Goal: Task Accomplishment & Management: Manage account settings

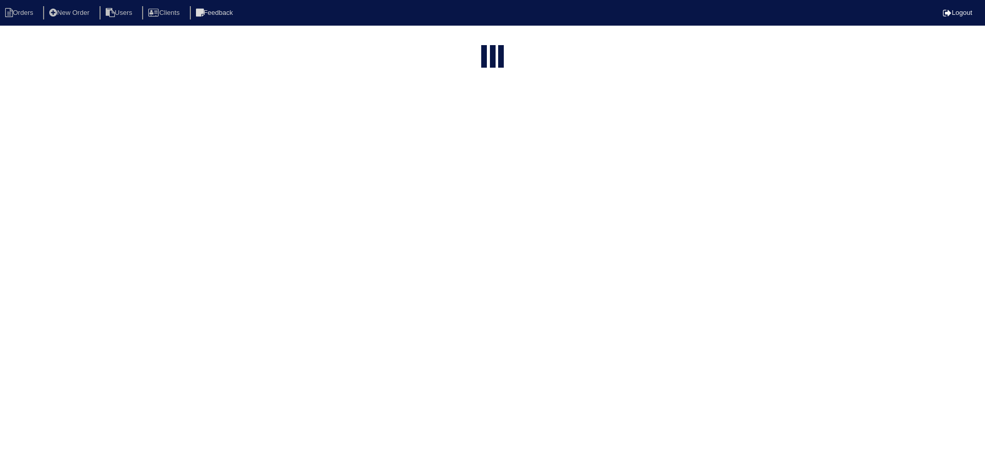
select select "15"
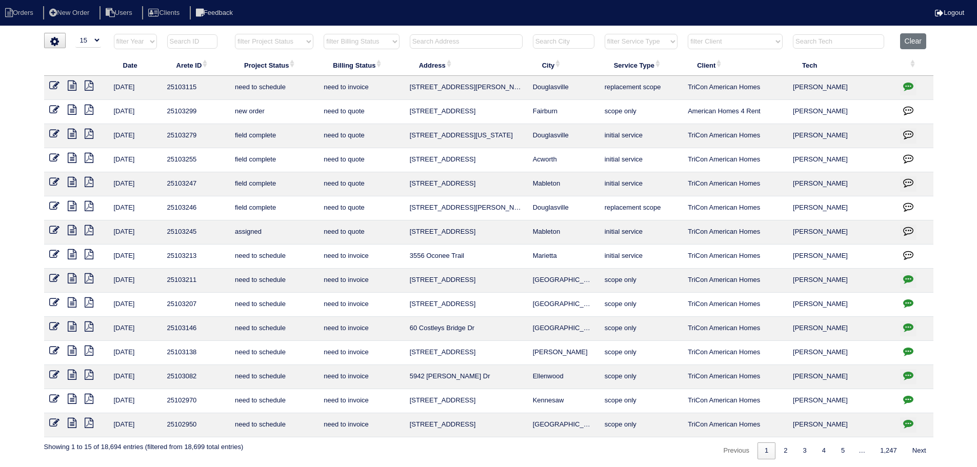
click at [261, 41] on select "filter Project Status -- Any Project Status -- new order assigned in progress f…" at bounding box center [274, 41] width 78 height 15
click at [235, 34] on select "filter Project Status -- Any Project Status -- new order assigned in progress f…" at bounding box center [274, 41] width 78 height 15
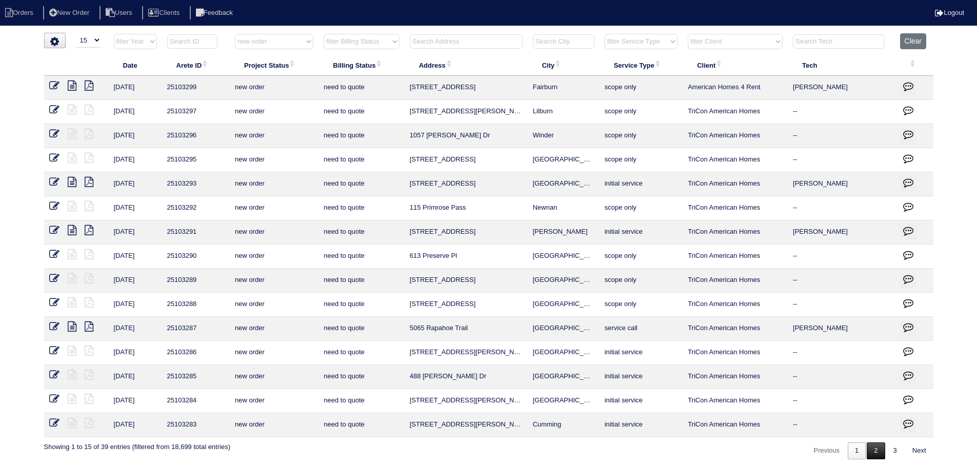
click at [877, 450] on link "2" at bounding box center [876, 451] width 18 height 17
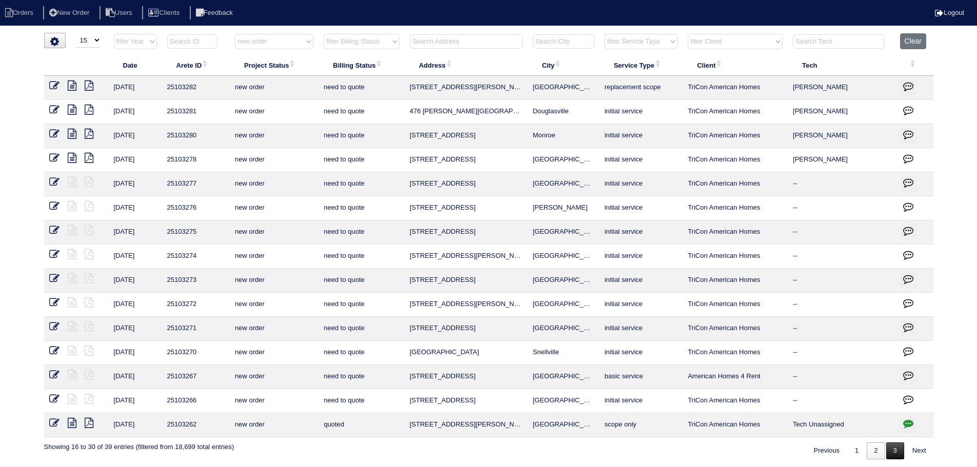
click at [886, 449] on link "3" at bounding box center [895, 451] width 18 height 17
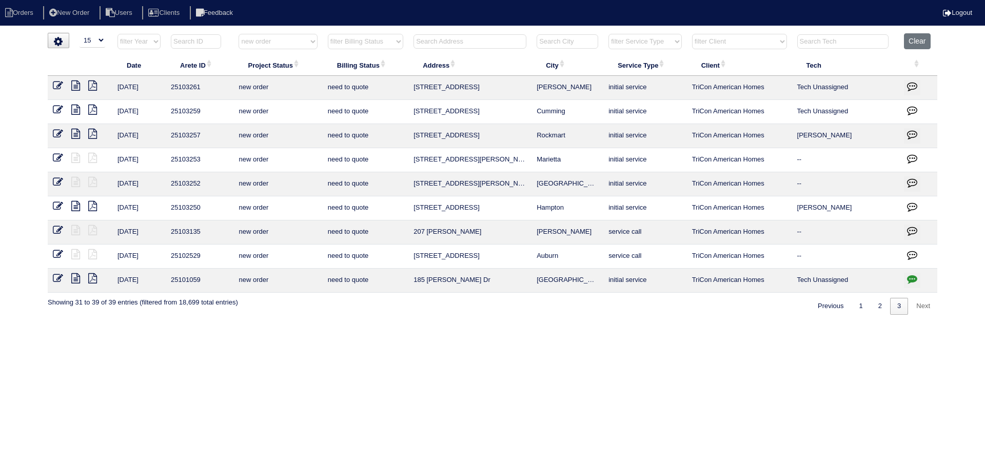
click at [863, 314] on html "Orders New Order Users Clients Feedback Logout Orders New Order Users Clients M…" at bounding box center [492, 162] width 985 height 325
click at [856, 307] on link "1" at bounding box center [861, 306] width 18 height 17
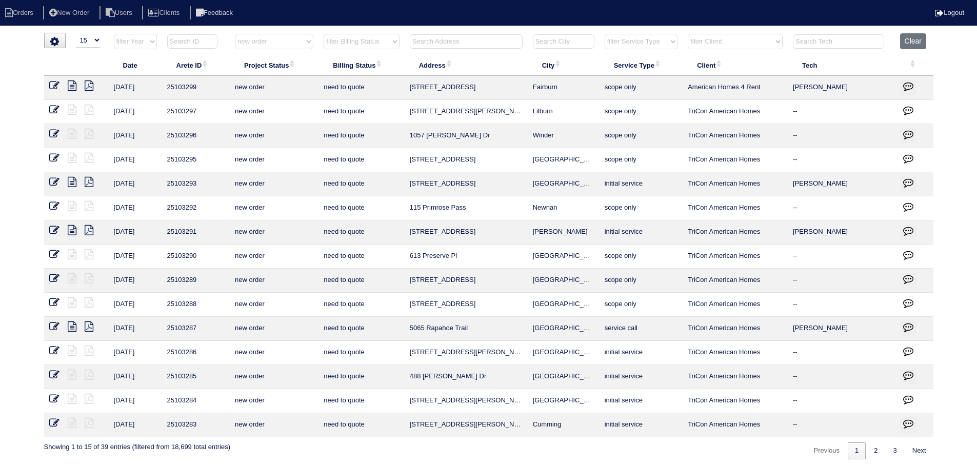
click at [286, 44] on select "filter Project Status -- Any Project Status -- new order assigned in progress f…" at bounding box center [274, 41] width 78 height 15
click at [235, 34] on select "filter Project Status -- Any Project Status -- new order assigned in progress f…" at bounding box center [274, 41] width 78 height 15
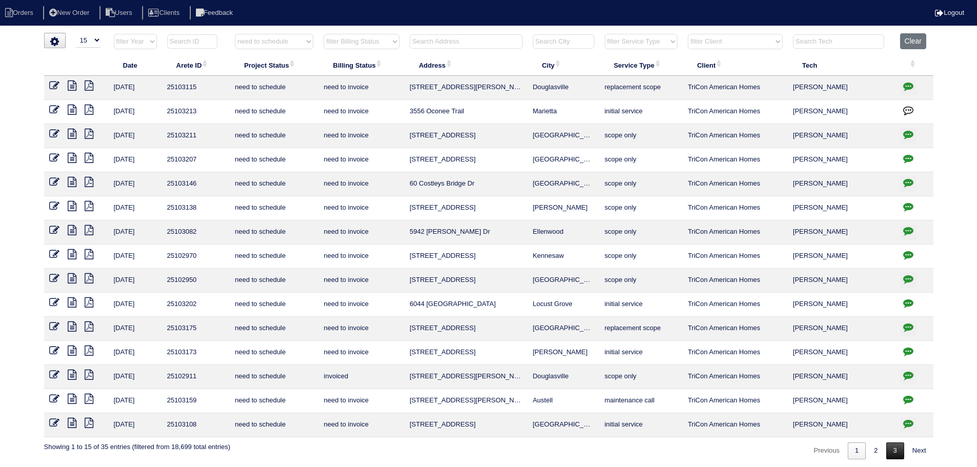
click at [886, 452] on link "3" at bounding box center [895, 451] width 18 height 17
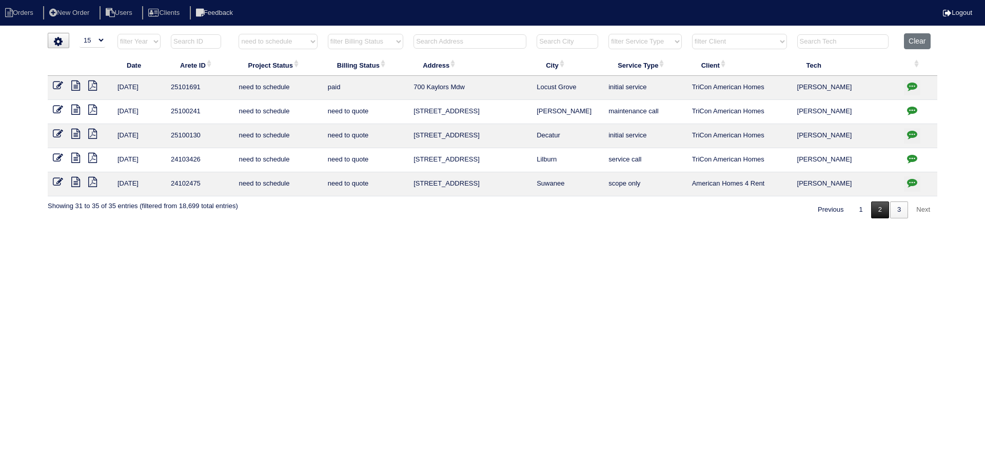
click at [886, 211] on link "2" at bounding box center [880, 210] width 18 height 17
select select "need to schedule"
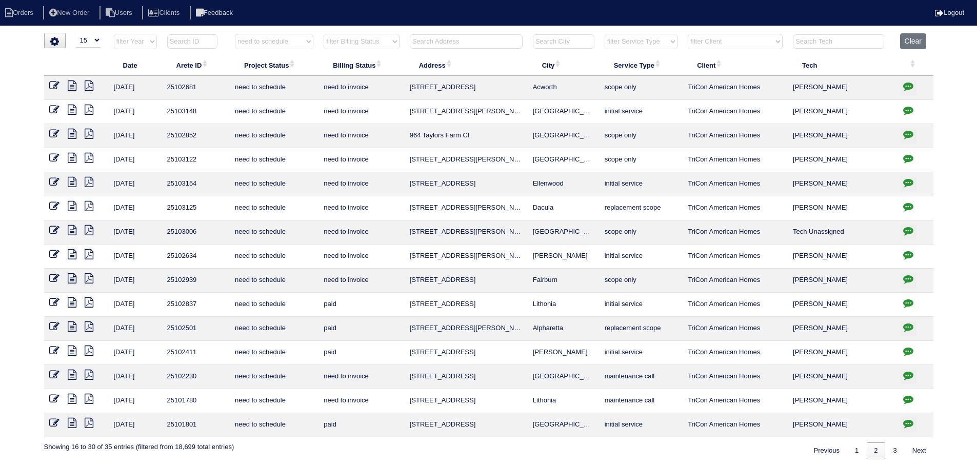
click at [54, 274] on icon at bounding box center [54, 278] width 10 height 10
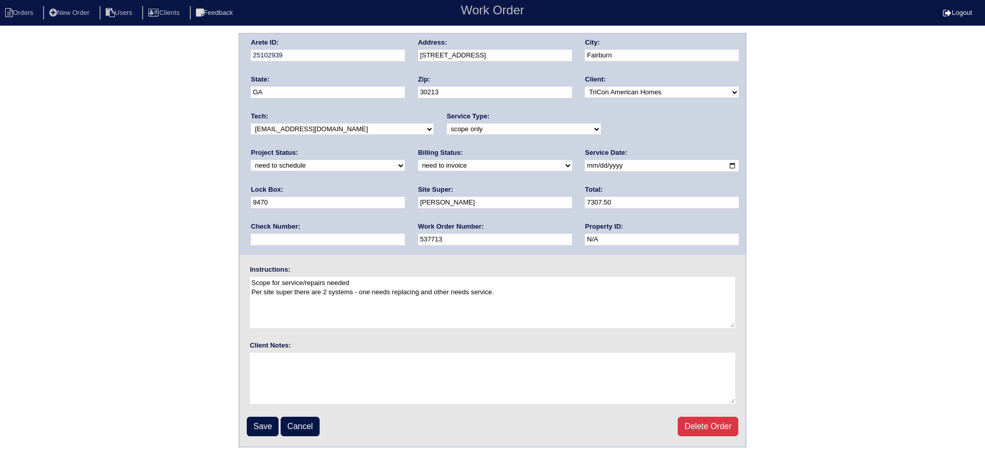
drag, startPoint x: 641, startPoint y: 128, endPoint x: 637, endPoint y: 135, distance: 8.0
click at [405, 160] on select "new order assigned in progress field complete need to schedule admin review arc…" at bounding box center [328, 165] width 154 height 11
select select "completed"
click at [405, 160] on select "new order assigned in progress field complete need to schedule admin review arc…" at bounding box center [328, 165] width 154 height 11
click at [268, 425] on input "Save" at bounding box center [263, 426] width 32 height 19
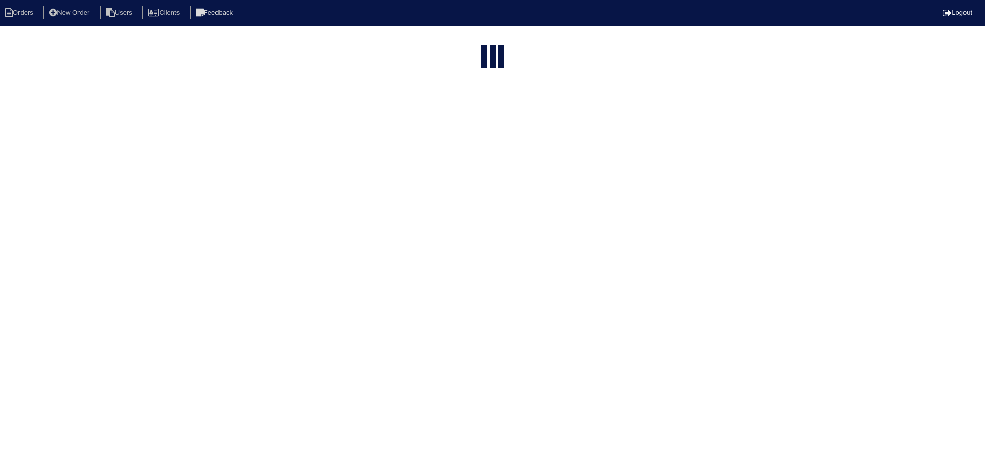
select select "15"
select select "need to schedule"
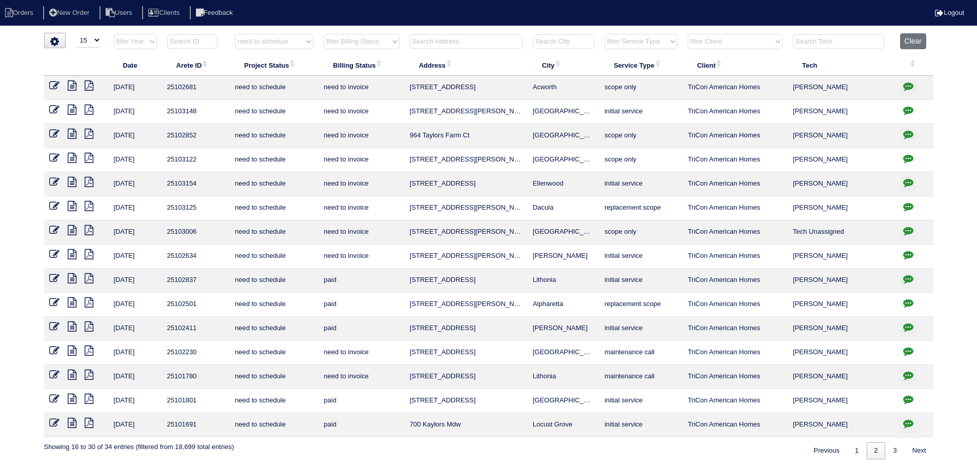
click at [51, 253] on icon at bounding box center [54, 254] width 10 height 10
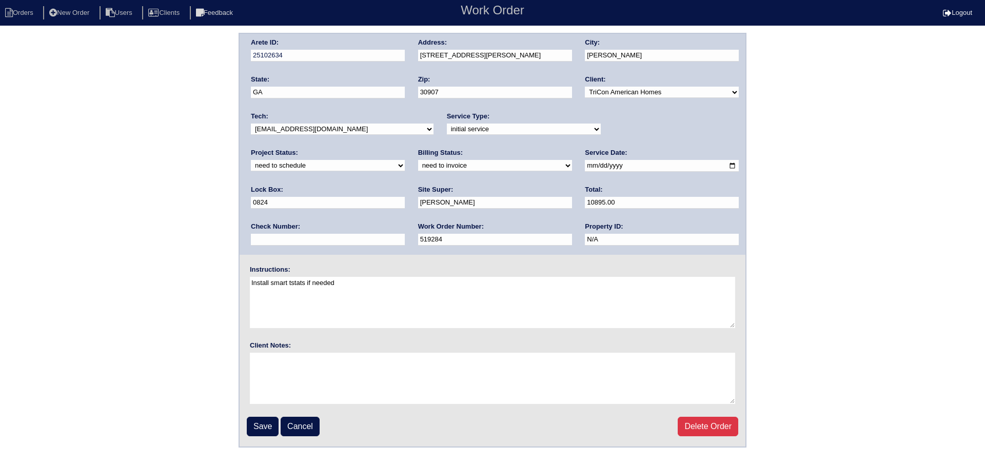
click at [405, 148] on div "Project Status: new order assigned in progress field complete need to schedule …" at bounding box center [328, 162] width 154 height 28
click at [405, 160] on select "new order assigned in progress field complete need to schedule admin review arc…" at bounding box center [328, 165] width 154 height 11
select select "completed"
click at [405, 160] on select "new order assigned in progress field complete need to schedule admin review arc…" at bounding box center [328, 165] width 154 height 11
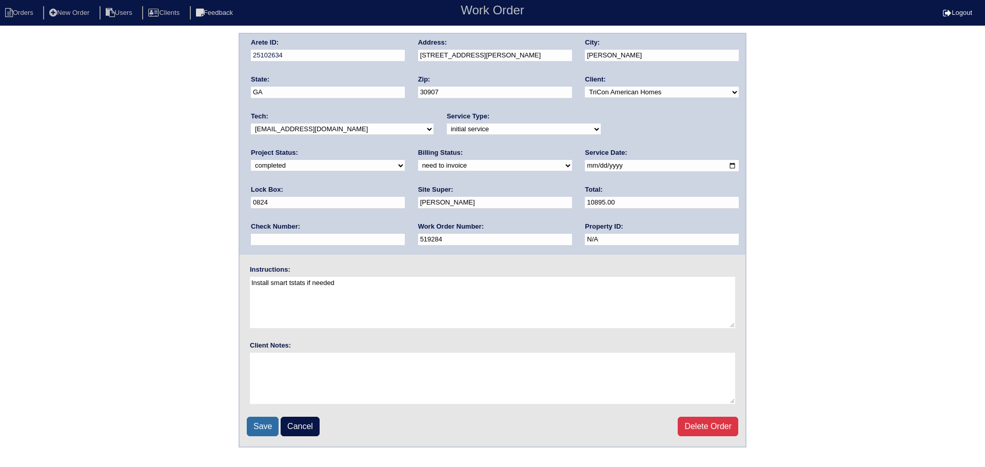
click at [264, 424] on input "Save" at bounding box center [263, 426] width 32 height 19
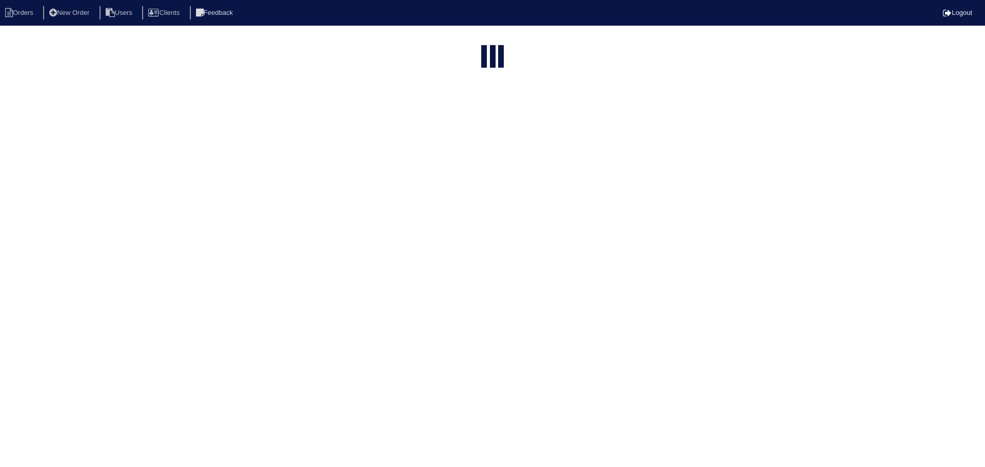
select select "15"
select select "need to schedule"
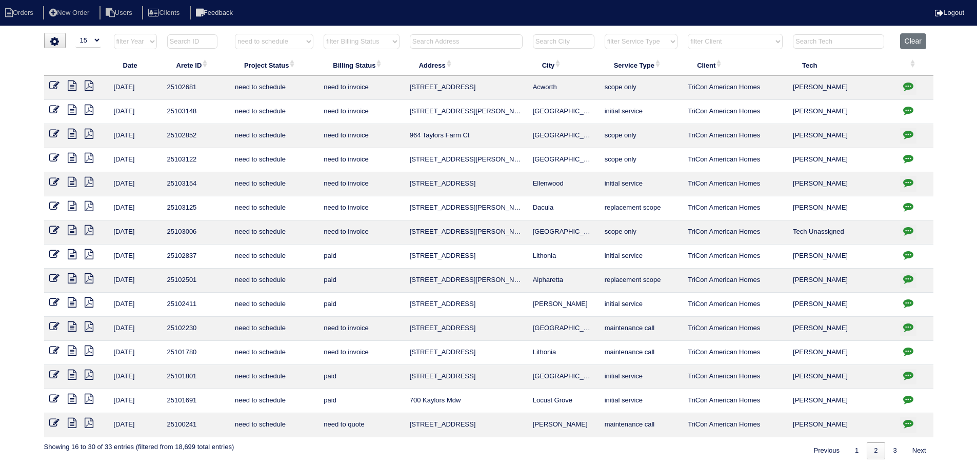
click at [911, 161] on icon "button" at bounding box center [908, 158] width 10 height 10
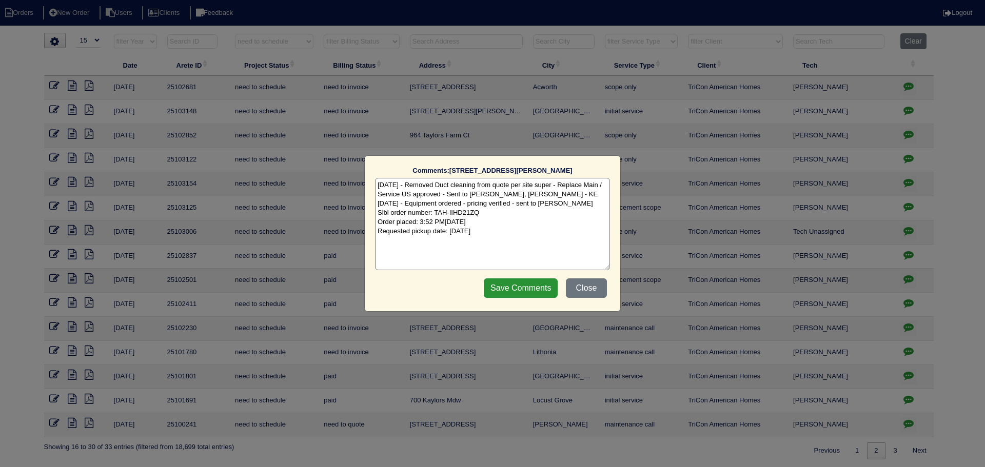
click at [911, 161] on div "Comments: 314 Bennington Pl The comments on file have changed since you started…" at bounding box center [492, 233] width 985 height 467
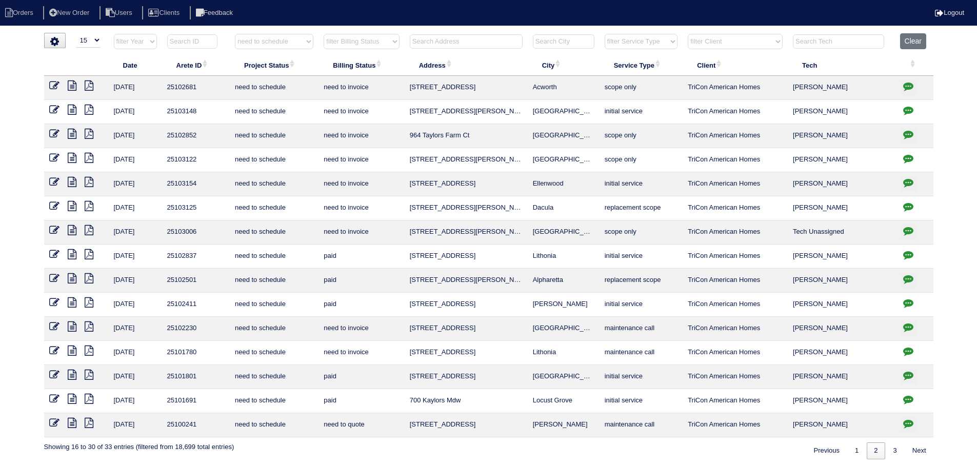
click at [911, 132] on icon "button" at bounding box center [908, 134] width 10 height 10
type textarea "9/2/25 - Replace US full/Service Main/Duct cleaning approved - Sent to Dan, Pay…"
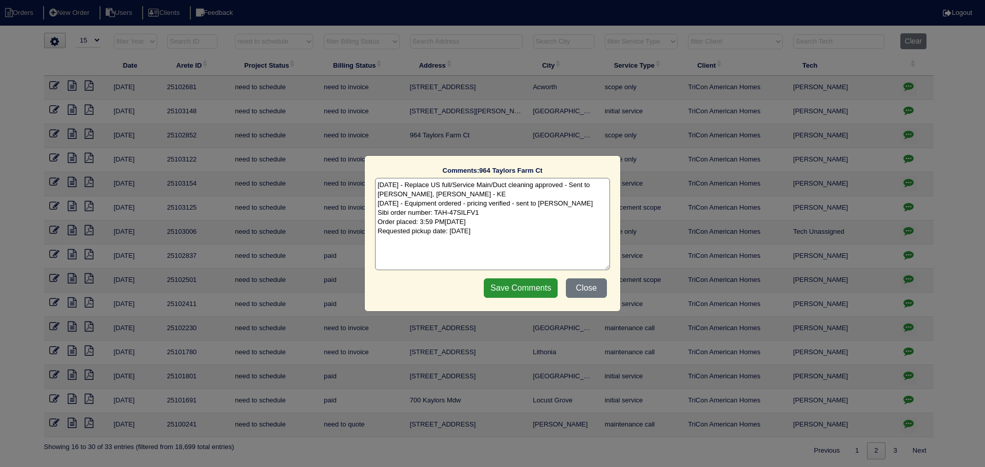
click at [911, 132] on div "Comments: 964 Taylors Farm Ct The comments on file have changed since you start…" at bounding box center [492, 233] width 985 height 467
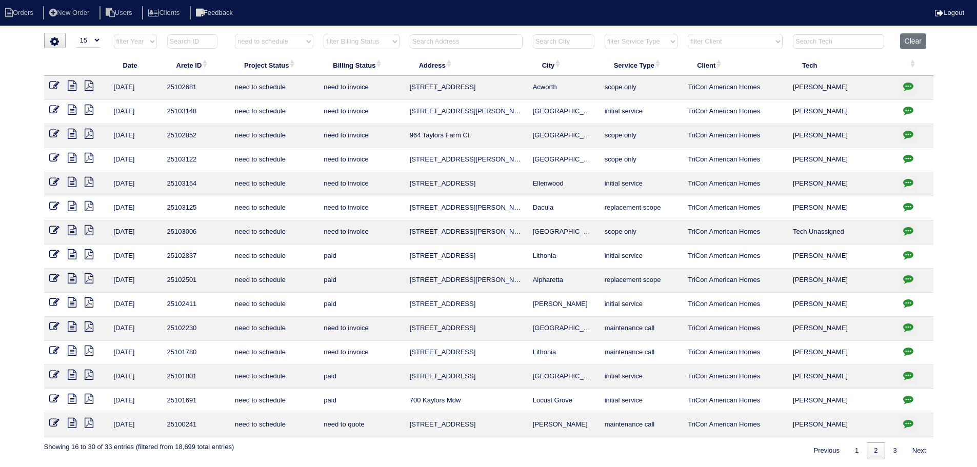
click at [911, 132] on icon "button" at bounding box center [908, 134] width 10 height 10
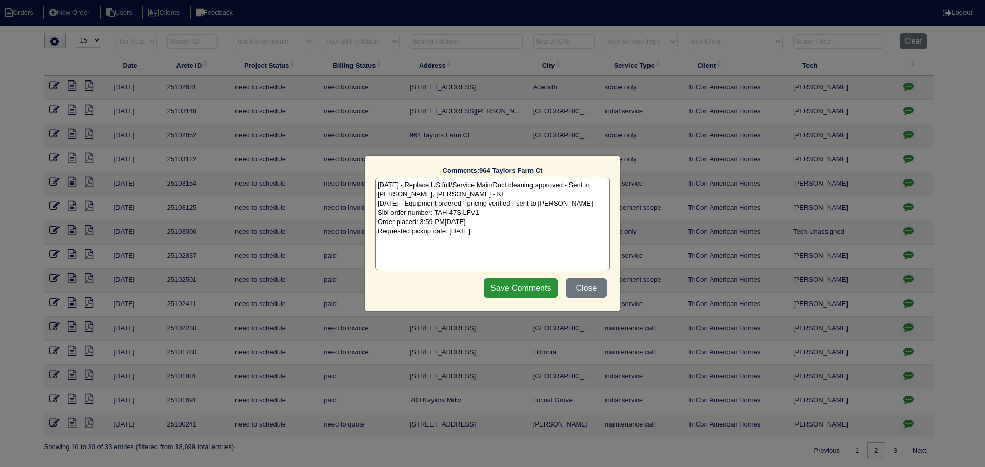
click at [911, 132] on div "Comments: 964 Taylors Farm Ct The comments on file have changed since you start…" at bounding box center [492, 233] width 985 height 467
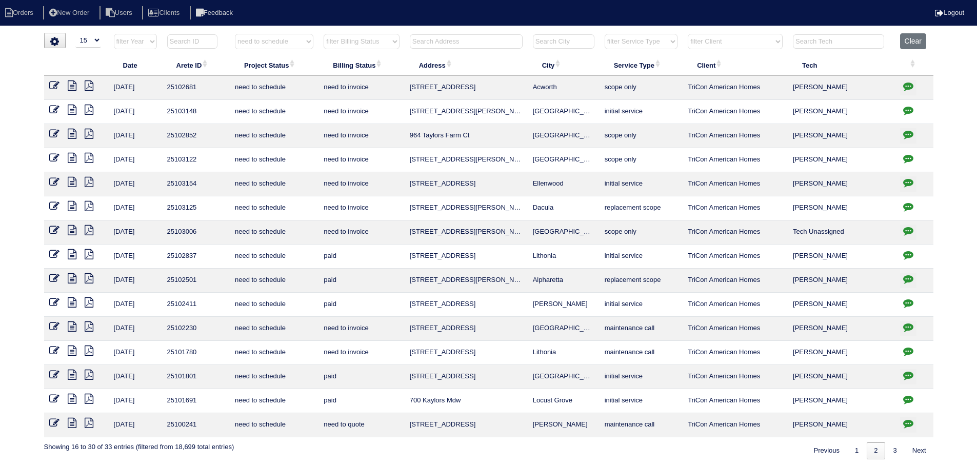
click at [68, 136] on icon at bounding box center [72, 134] width 9 height 10
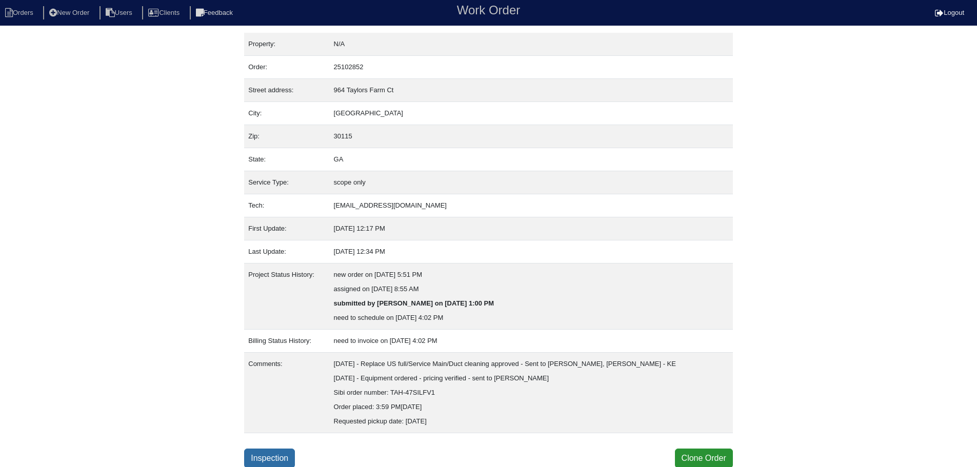
click at [268, 457] on link "Inspection" at bounding box center [269, 458] width 51 height 19
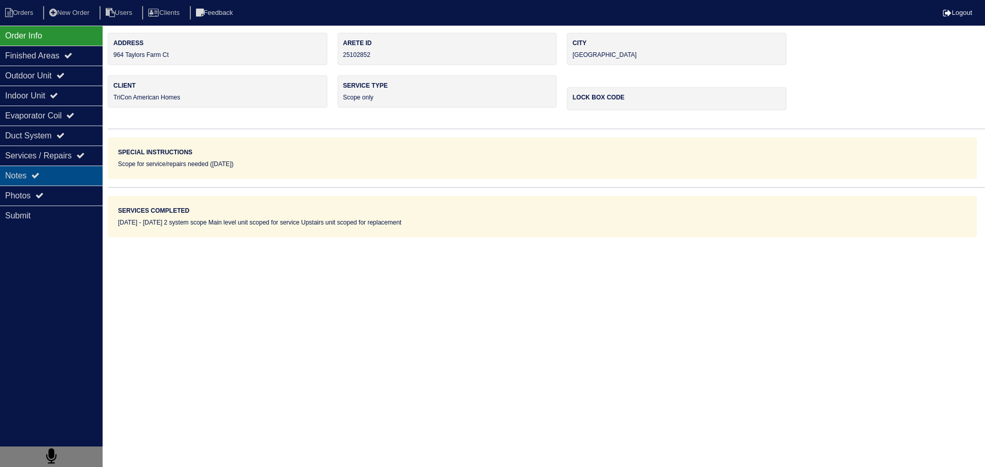
click at [66, 183] on div "Notes" at bounding box center [51, 176] width 103 height 20
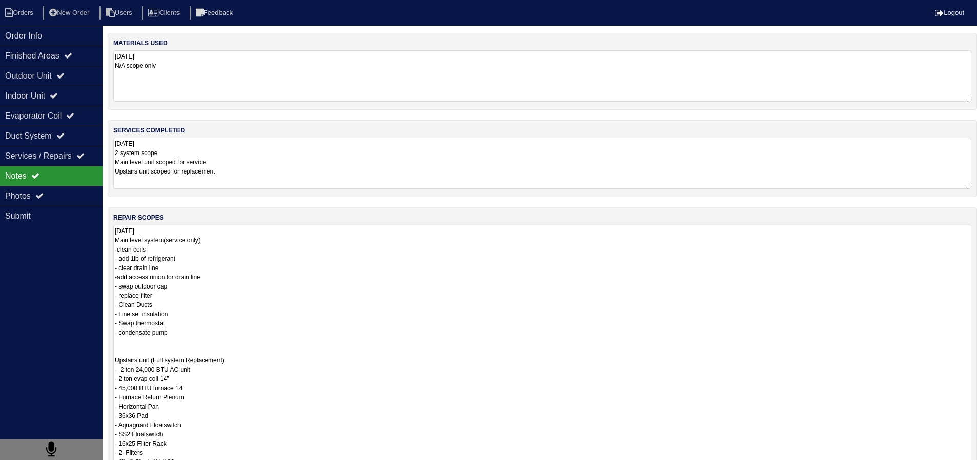
click at [183, 253] on textarea "[DATE] Main level system(service only) -clean coils - add 1lb of refrigerant - …" at bounding box center [542, 387] width 858 height 325
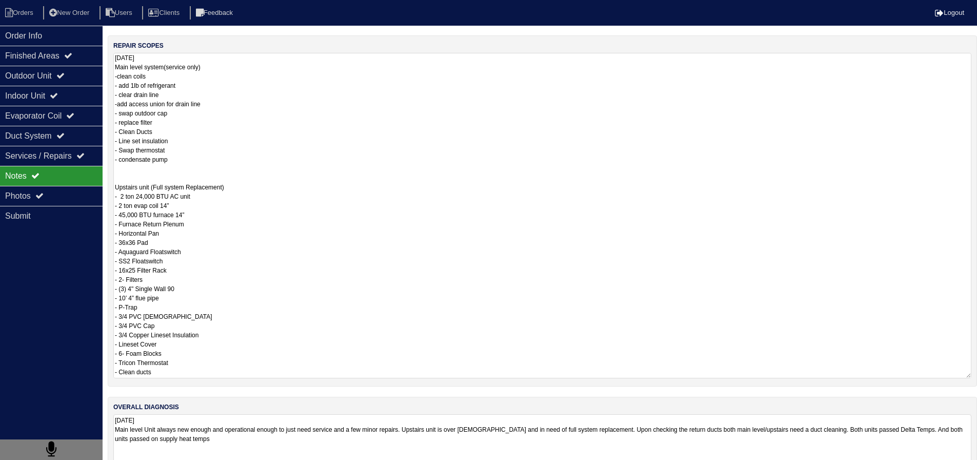
scroll to position [196, 0]
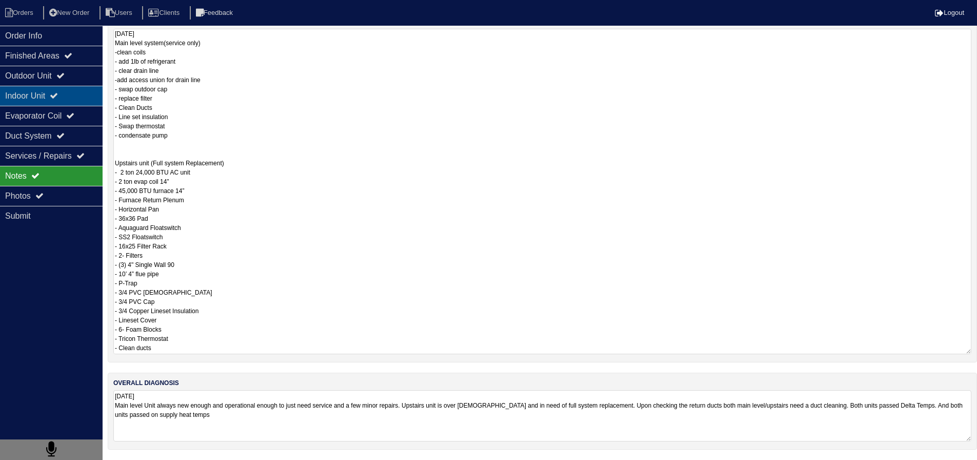
click at [77, 97] on div "Indoor Unit" at bounding box center [51, 96] width 103 height 20
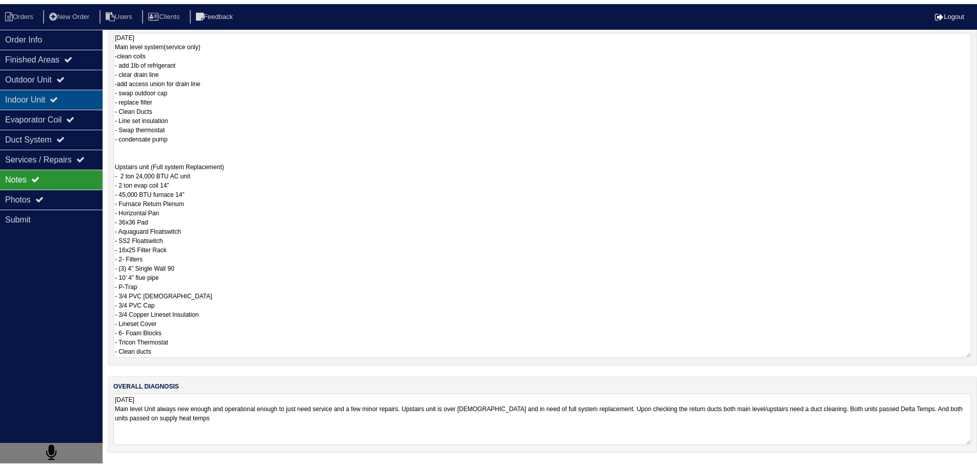
scroll to position [0, 0]
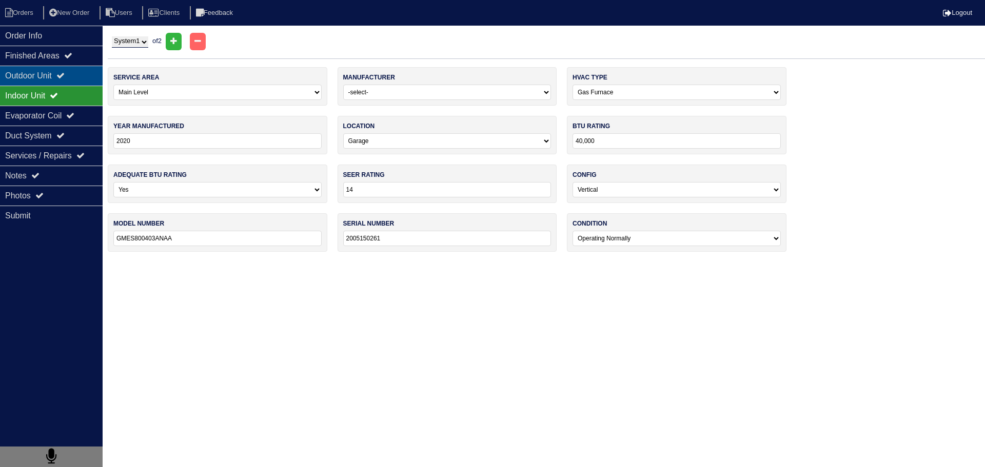
click at [72, 84] on div "Outdoor Unit" at bounding box center [51, 76] width 103 height 20
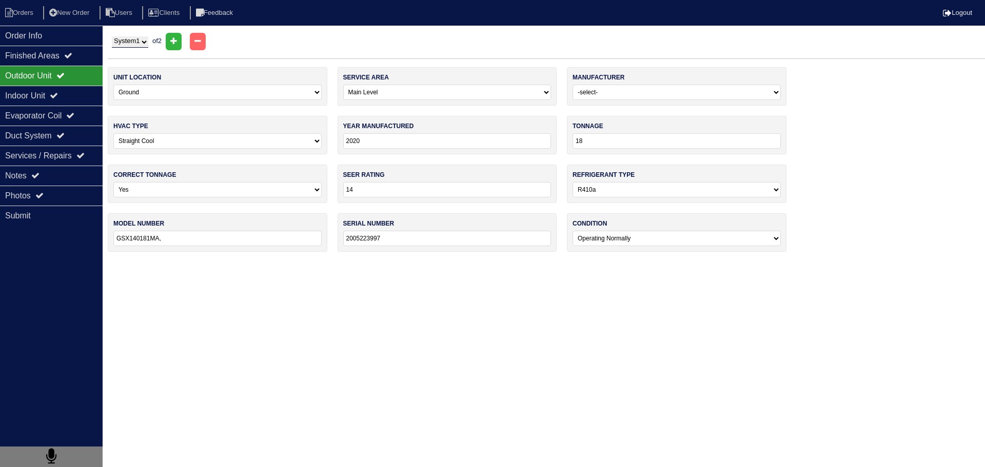
click at [123, 36] on select "System 1 System 2" at bounding box center [130, 41] width 36 height 11
select select "2"
click at [112, 36] on select "System 1 System 2" at bounding box center [130, 41] width 36 height 11
select select "1"
select select "[PERSON_NAME]"
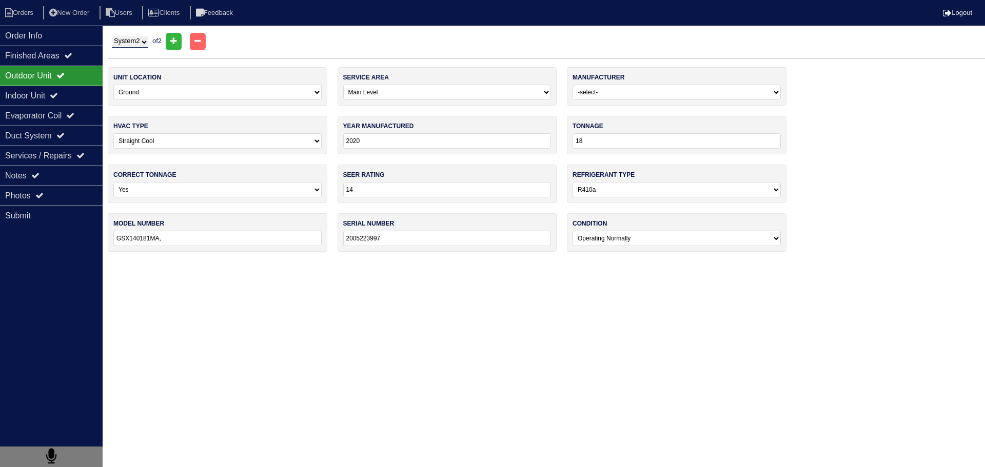
type input "2013"
type input "24"
type input "13"
type input "PA13NA024-B"
type input "1313X72584"
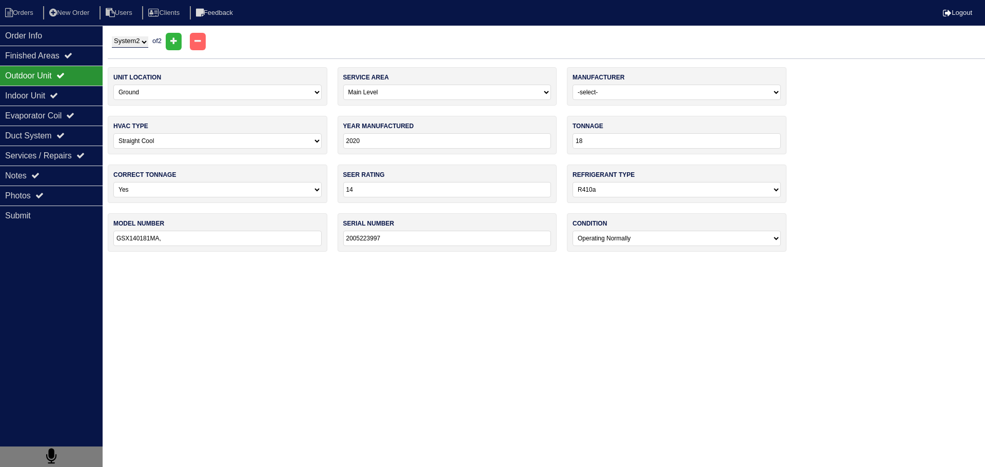
select select "1"
select select "[PERSON_NAME]"
type input "1999"
select select "0"
type input "46000"
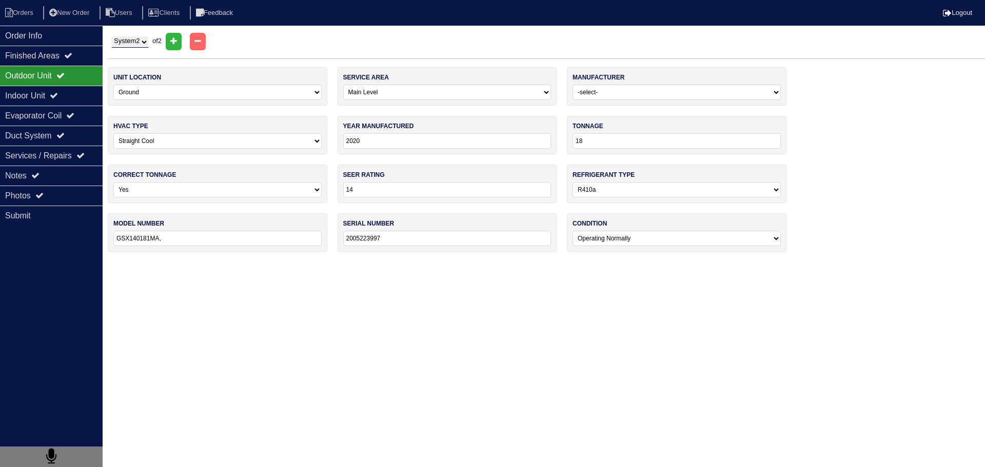
type input "13"
select select "1"
type input "373LAV024050"
type input "2599A12865"
click at [78, 108] on div "Evaporator Coil" at bounding box center [51, 116] width 103 height 20
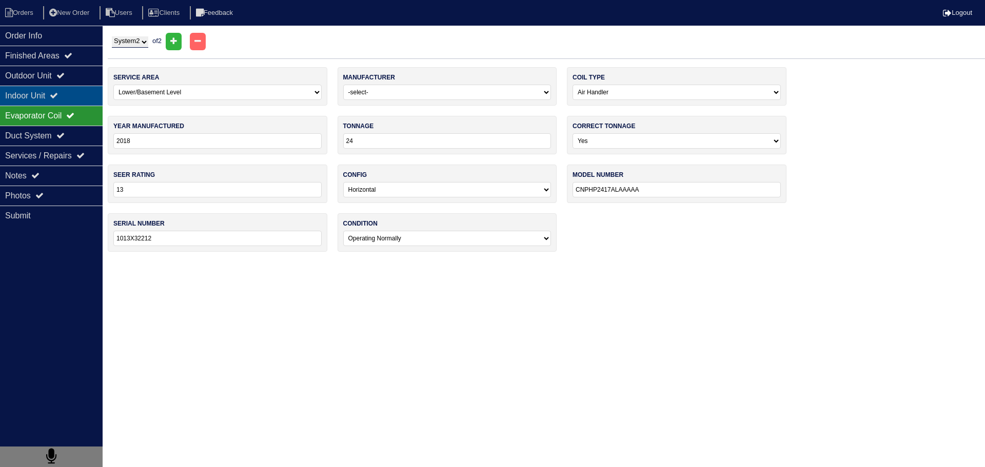
click at [72, 95] on div "Indoor Unit" at bounding box center [51, 96] width 103 height 20
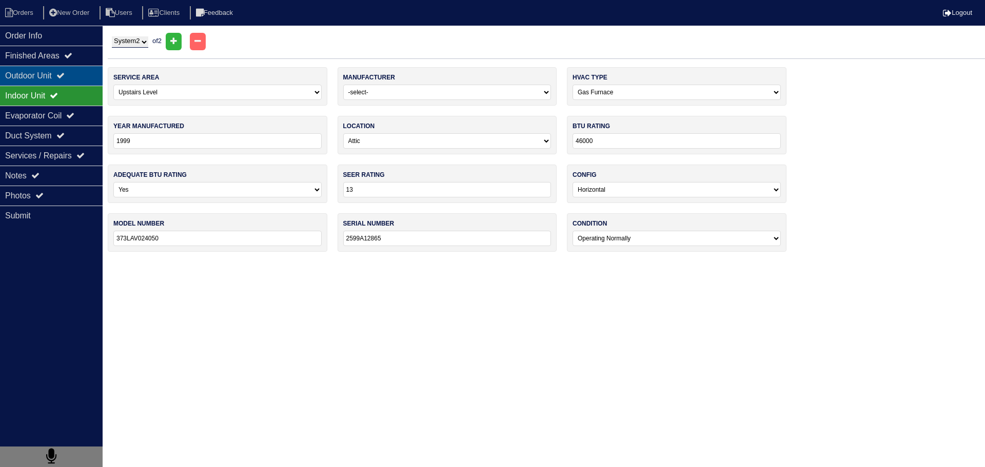
click at [74, 82] on div "Outdoor Unit" at bounding box center [51, 76] width 103 height 20
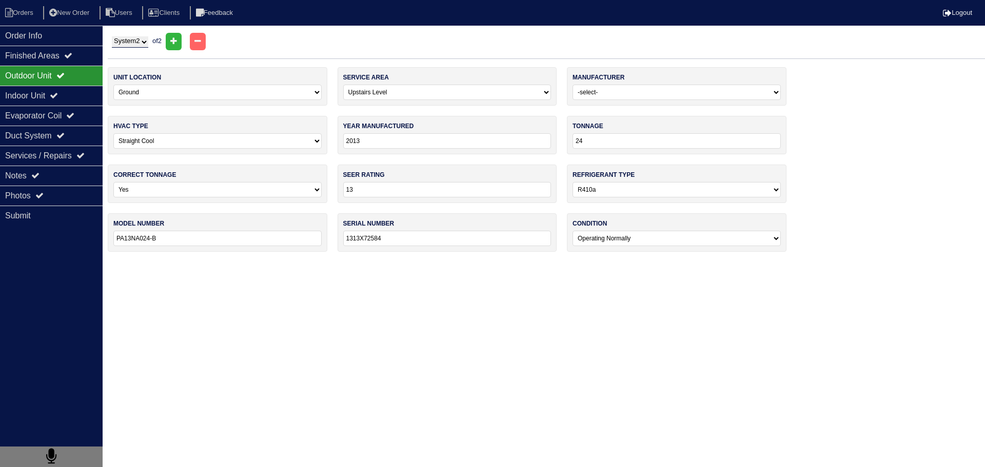
click at [142, 42] on select "System 1 System 2" at bounding box center [130, 41] width 36 height 11
select select "1"
click at [112, 36] on select "System 1 System 2" at bounding box center [130, 41] width 36 height 11
select select "0"
select select "[PERSON_NAME]"
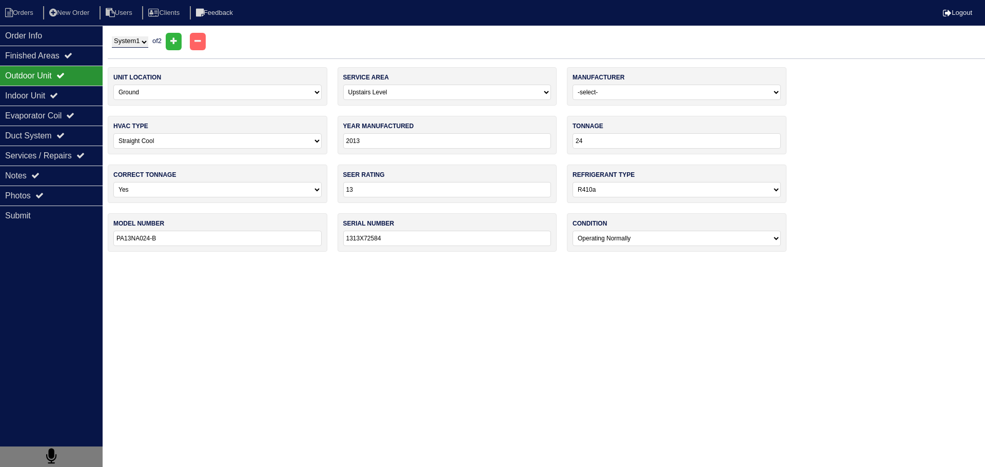
type input "2020"
type input "18"
type input "14"
type input "GSX140181MA,"
type input "2005223997"
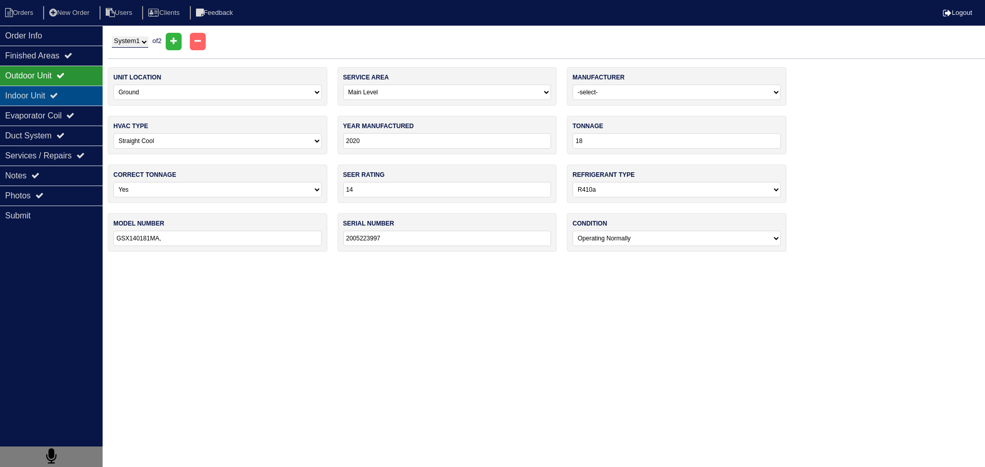
click at [73, 96] on div "Indoor Unit" at bounding box center [51, 96] width 103 height 20
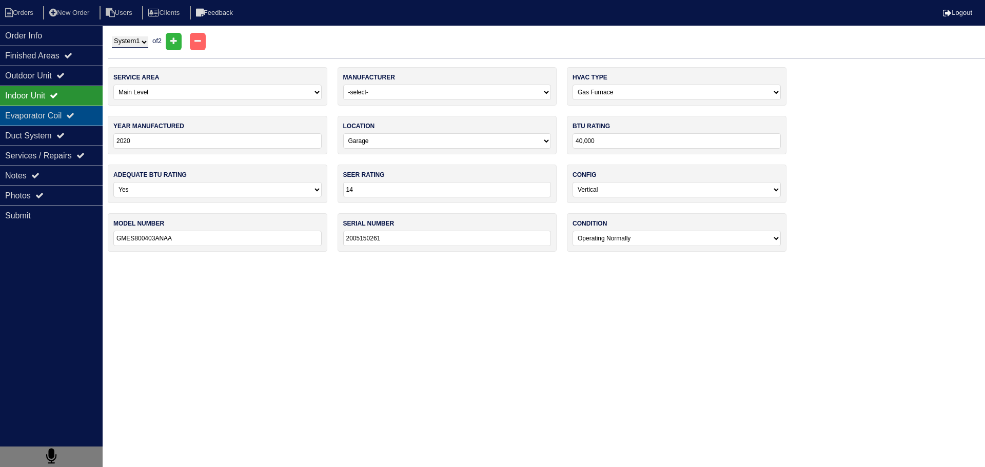
click at [69, 111] on div "Evaporator Coil" at bounding box center [51, 116] width 103 height 20
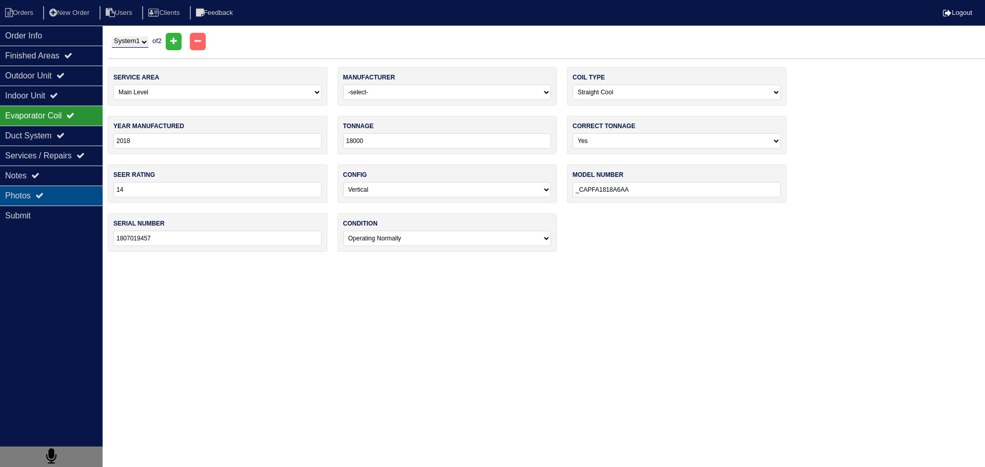
click at [72, 202] on div "Photos" at bounding box center [51, 196] width 103 height 20
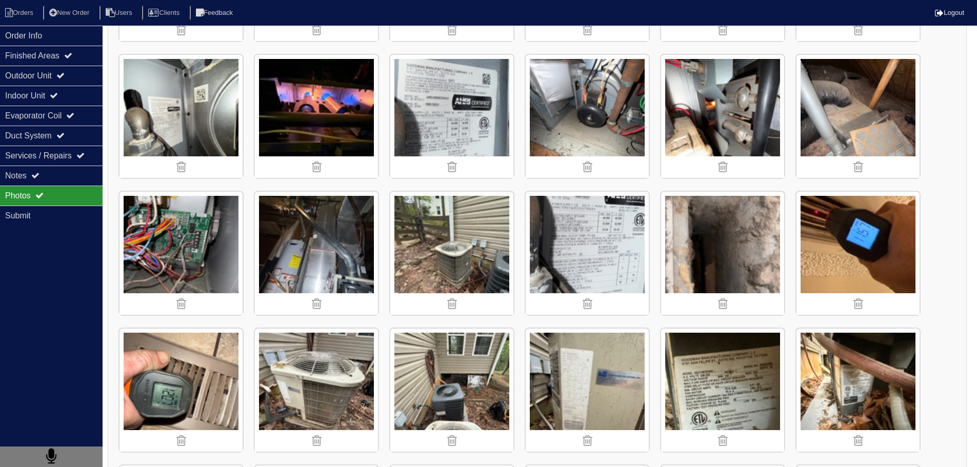
scroll to position [564, 0]
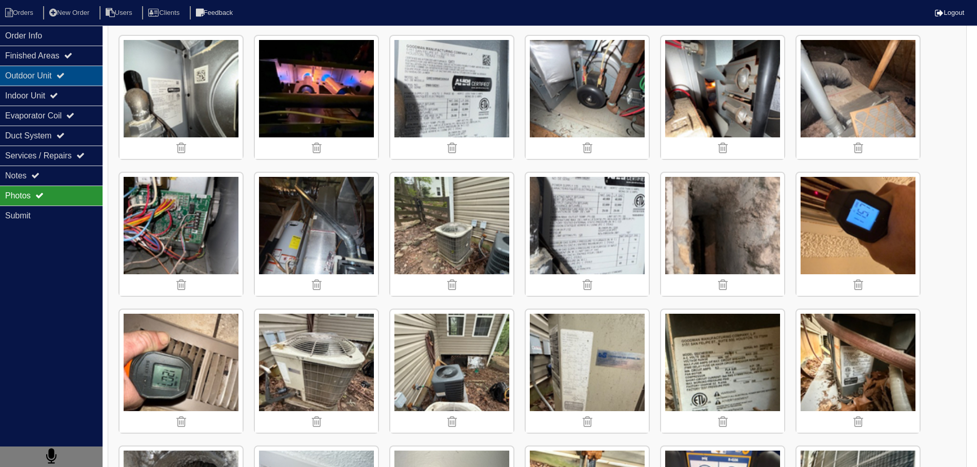
click at [92, 71] on div "Outdoor Unit" at bounding box center [51, 76] width 103 height 20
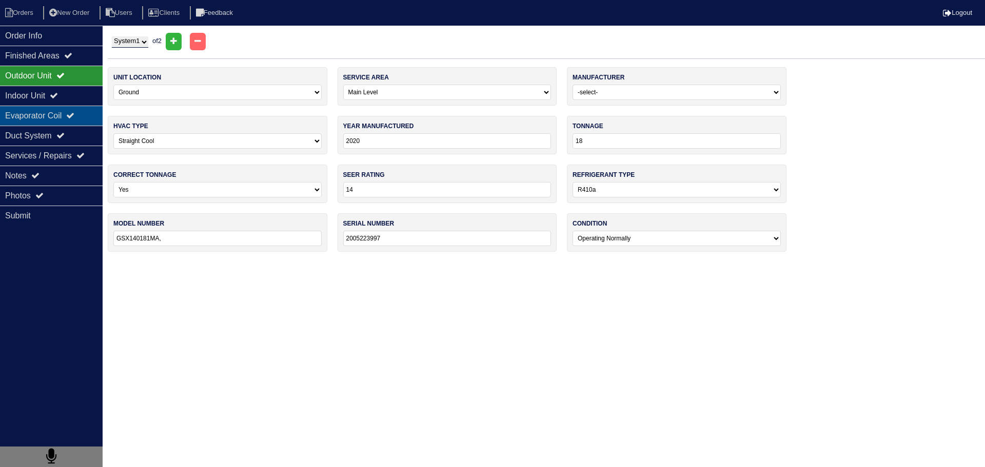
click at [66, 112] on div "Evaporator Coil" at bounding box center [51, 116] width 103 height 20
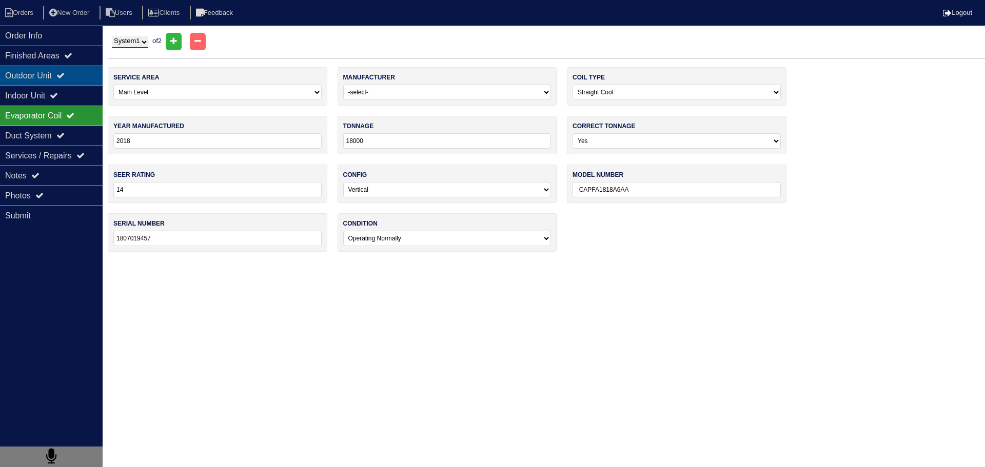
click at [67, 69] on div "Outdoor Unit" at bounding box center [51, 76] width 103 height 20
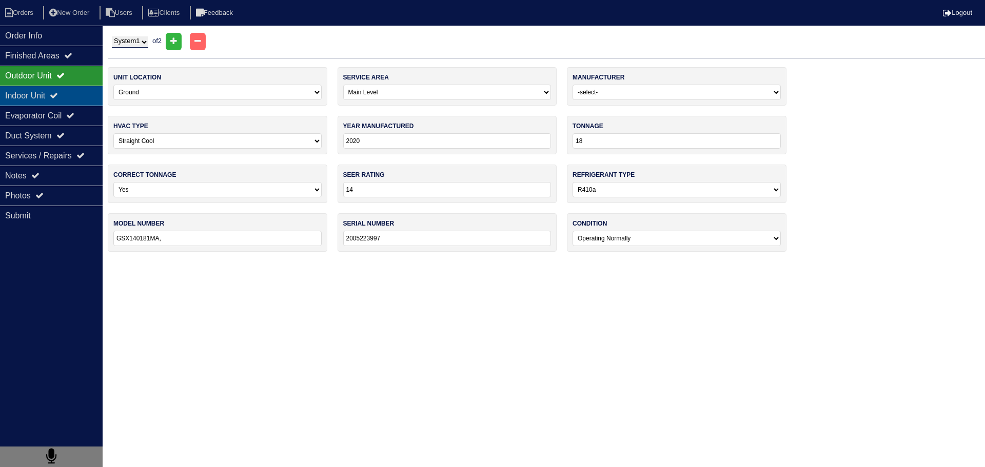
click at [58, 95] on icon at bounding box center [54, 95] width 8 height 8
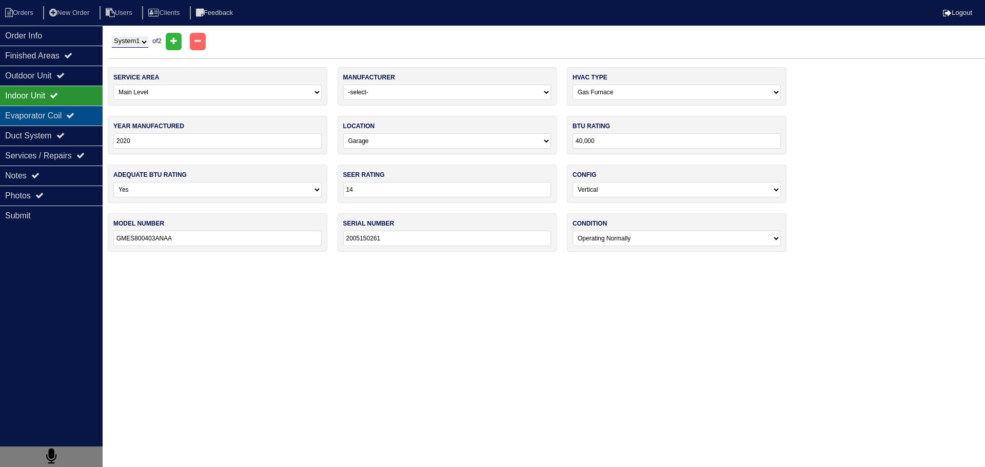
click at [62, 113] on div "Evaporator Coil" at bounding box center [51, 116] width 103 height 20
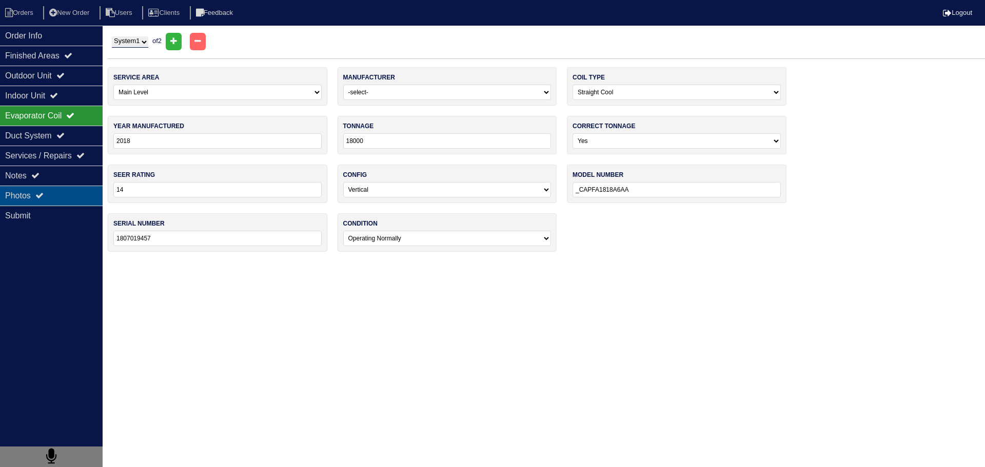
click at [64, 189] on div "Photos" at bounding box center [51, 196] width 103 height 20
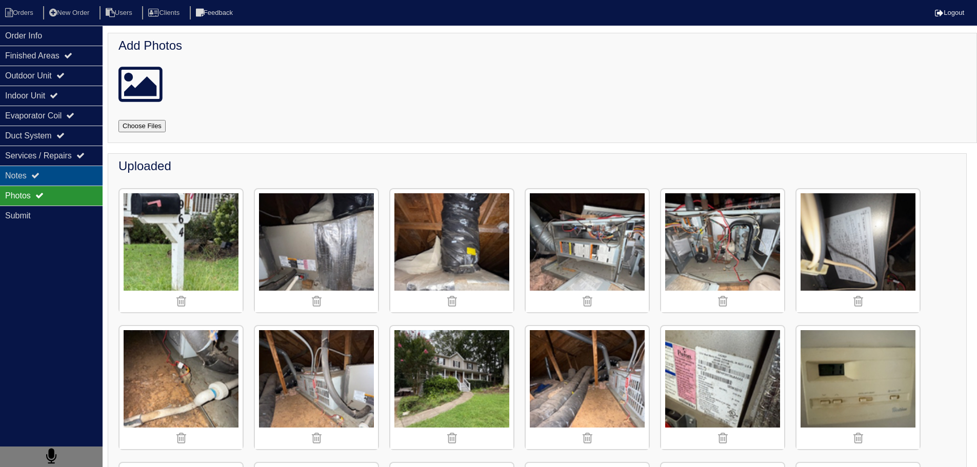
click at [63, 177] on div "Notes" at bounding box center [51, 176] width 103 height 20
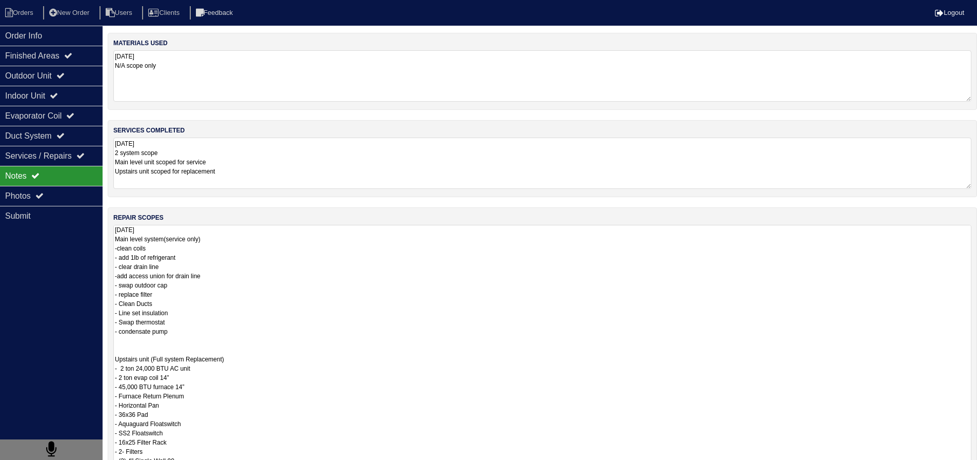
click at [174, 261] on textarea "08/04/2025 Main level system(service only) -clean coils - add 1lb of refrigeran…" at bounding box center [542, 387] width 858 height 325
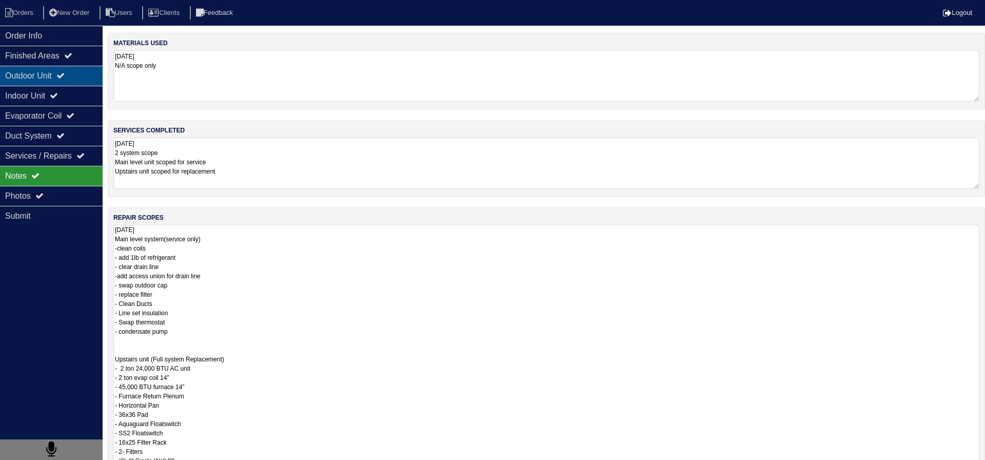
click at [79, 77] on div "Outdoor Unit" at bounding box center [51, 76] width 103 height 20
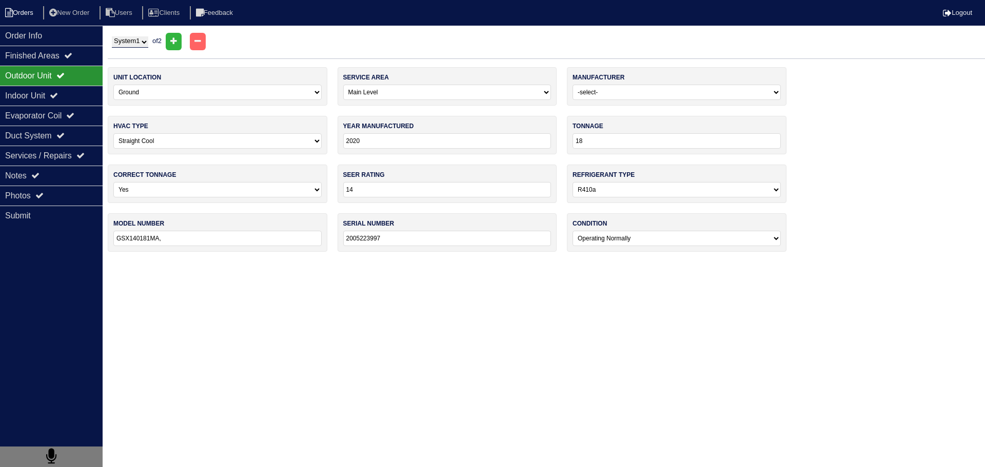
click at [23, 13] on li "Orders" at bounding box center [21, 13] width 42 height 14
select select "15"
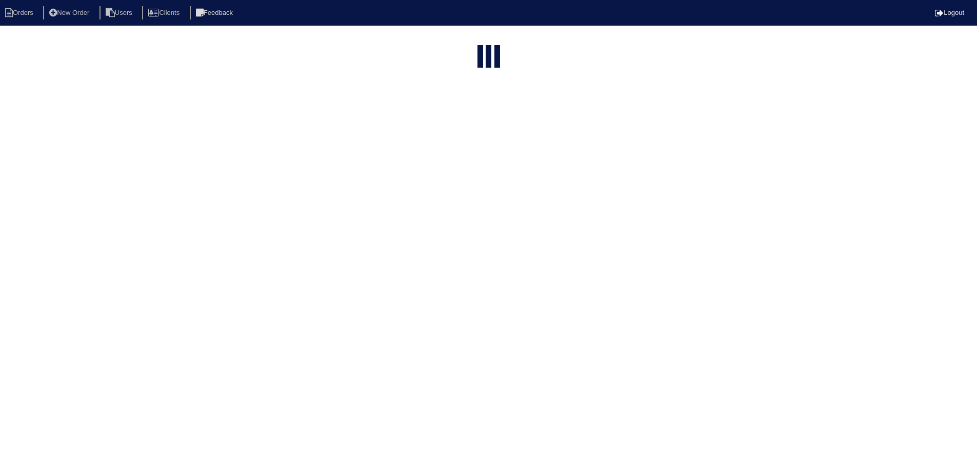
select select "need to schedule"
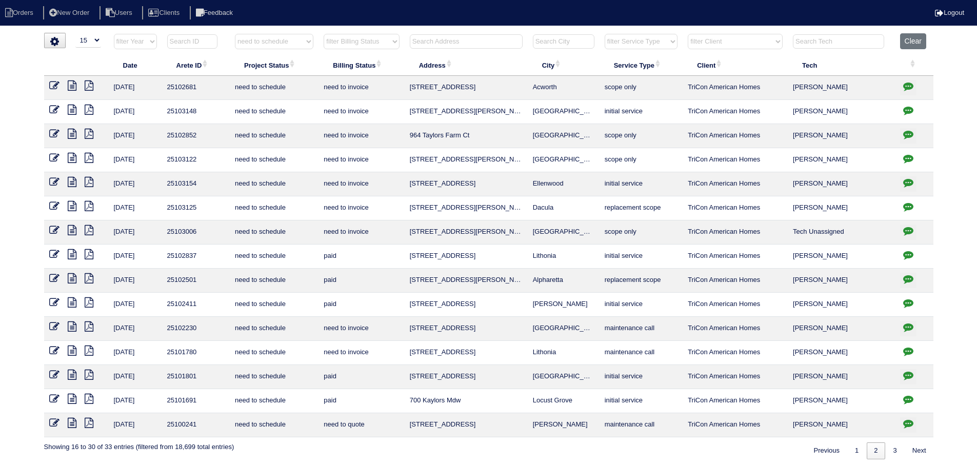
click at [72, 156] on icon at bounding box center [72, 158] width 9 height 10
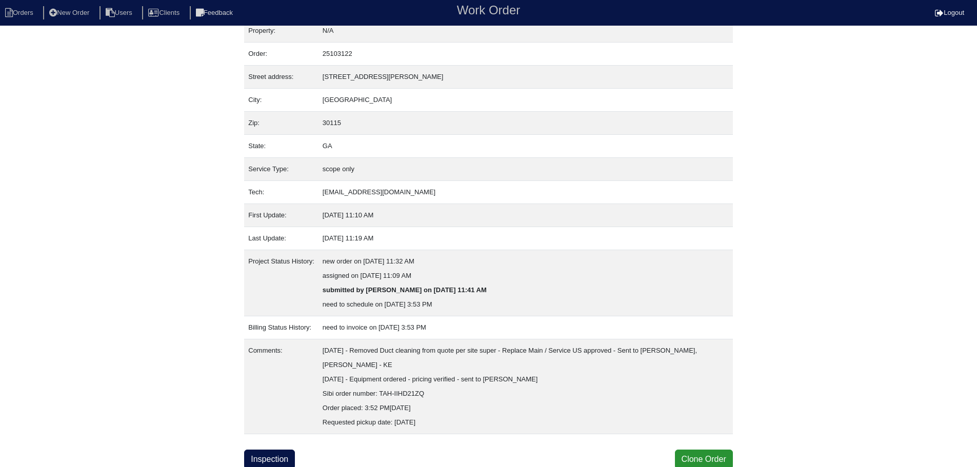
scroll to position [15, 0]
click at [281, 457] on link "Inspection" at bounding box center [269, 457] width 51 height 19
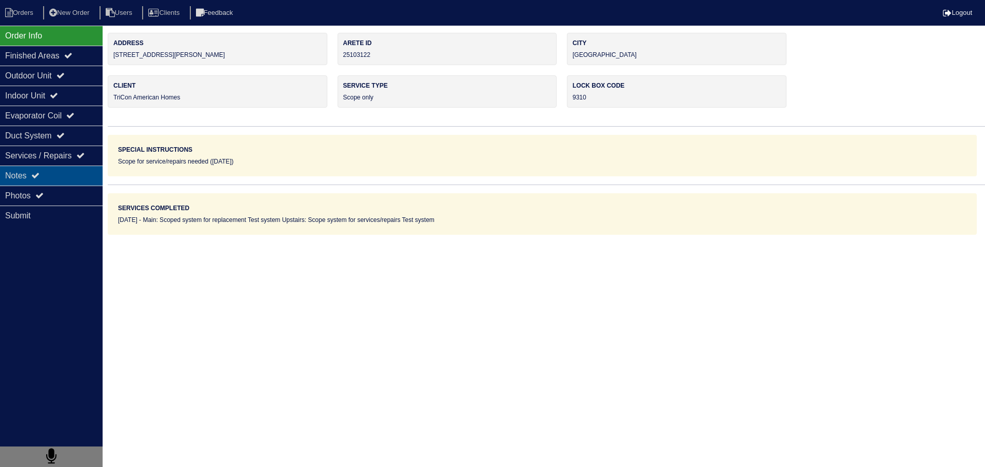
click at [59, 175] on div "Notes" at bounding box center [51, 176] width 103 height 20
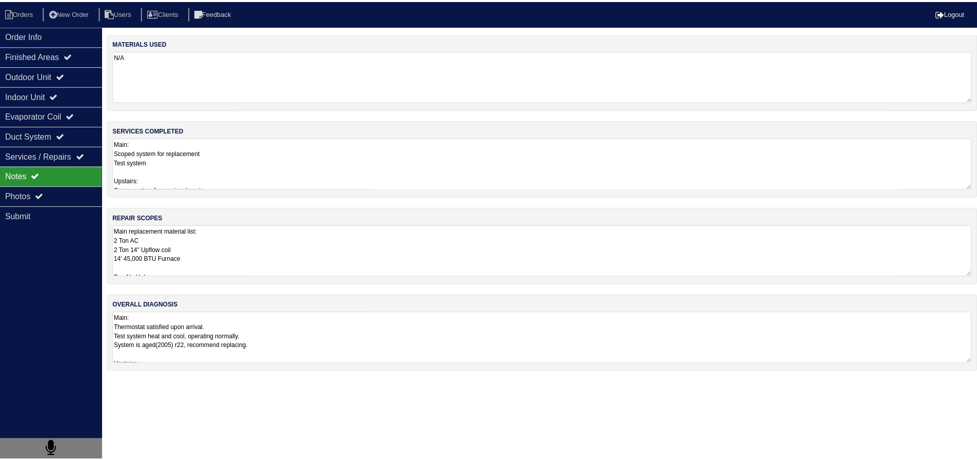
click at [214, 266] on textarea "Main replacement material list: 2 Ton AC 2 Ton 14" Upflow coil 14' 45,000 BTU F…" at bounding box center [546, 250] width 866 height 51
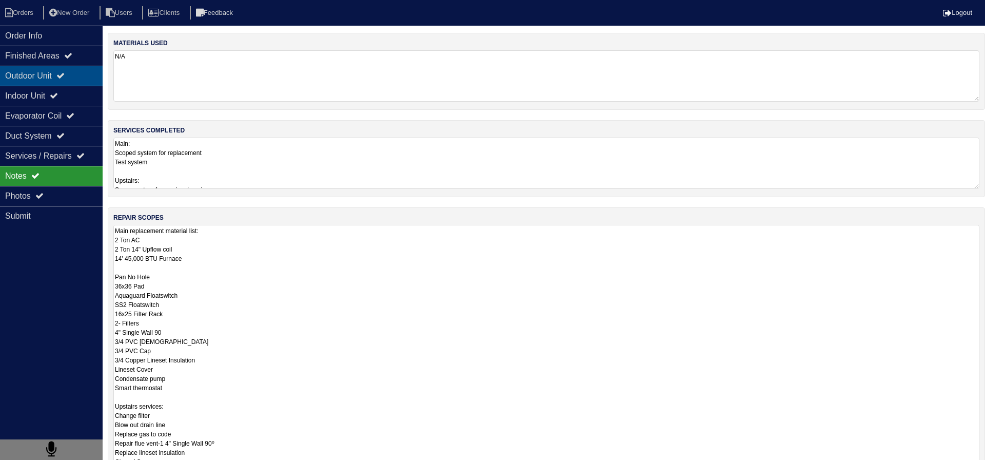
click at [63, 80] on div "Outdoor Unit" at bounding box center [51, 76] width 103 height 20
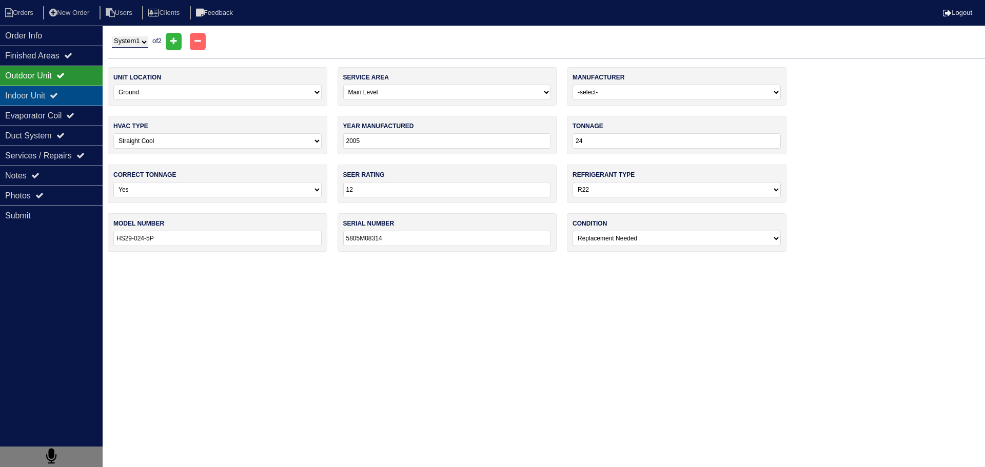
click at [58, 93] on icon at bounding box center [54, 95] width 8 height 8
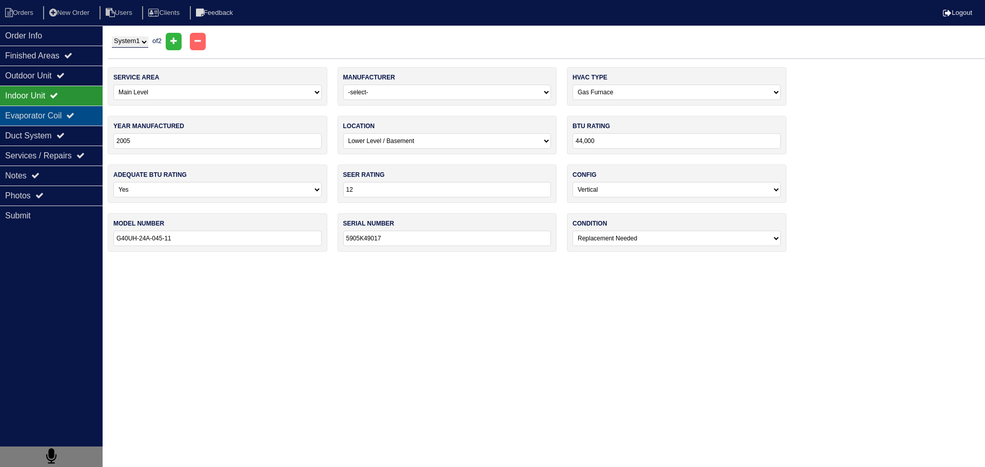
click at [62, 106] on div "Evaporator Coil" at bounding box center [51, 116] width 103 height 20
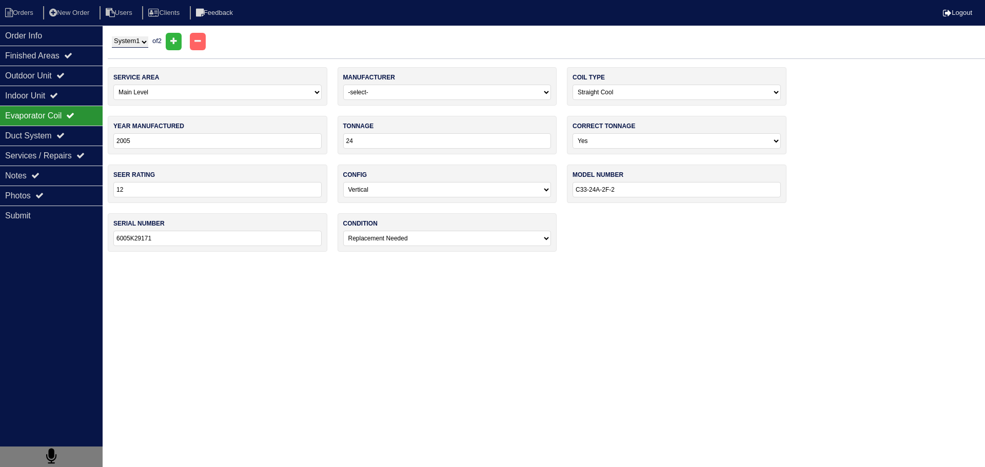
click at [137, 37] on select "System 1 System 2" at bounding box center [130, 41] width 36 height 11
click at [112, 36] on select "System 1 System 2" at bounding box center [130, 41] width 36 height 11
click at [133, 36] on select "System 1 System 2" at bounding box center [130, 41] width 36 height 11
select select "2"
click at [112, 36] on select "System 1 System 2" at bounding box center [130, 41] width 36 height 11
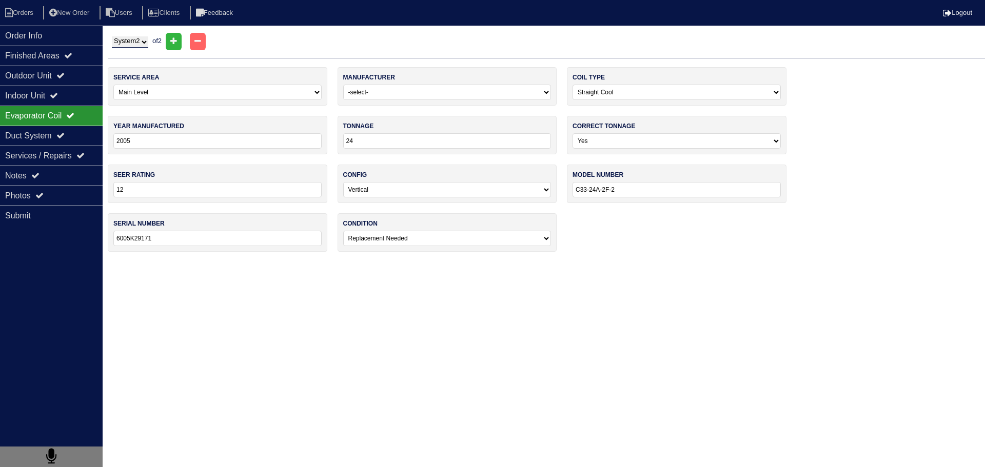
select select "1"
type input "2021"
type input "36"
type input "14"
select select "1"
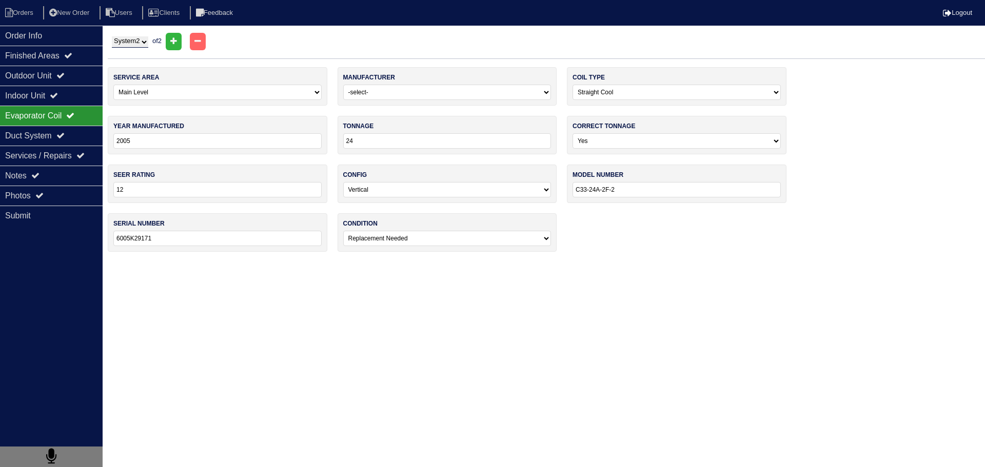
type input "ML14XC1S036-230C08"
type input "1921F57876"
select select "0"
select select "1"
type input "2021"
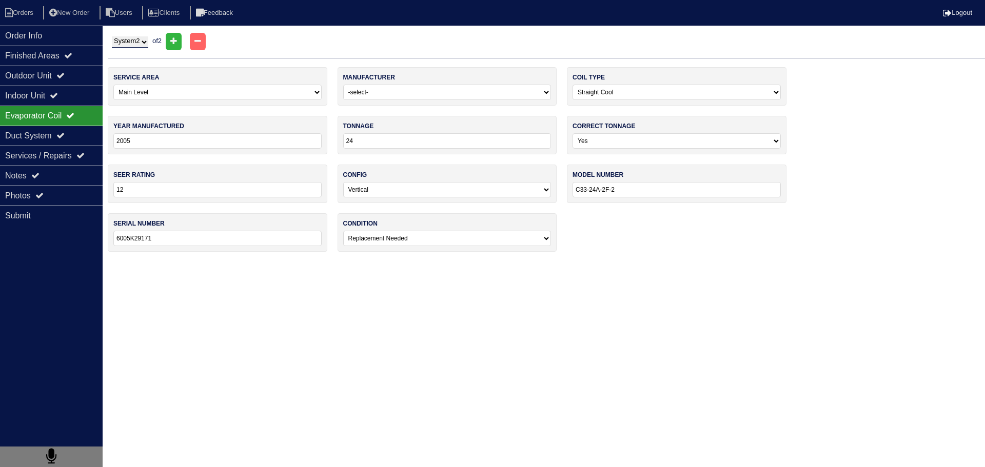
type input "36"
type input "14"
type input "CX35-36A-6F-20"
type input "1521B04551"
select select "0"
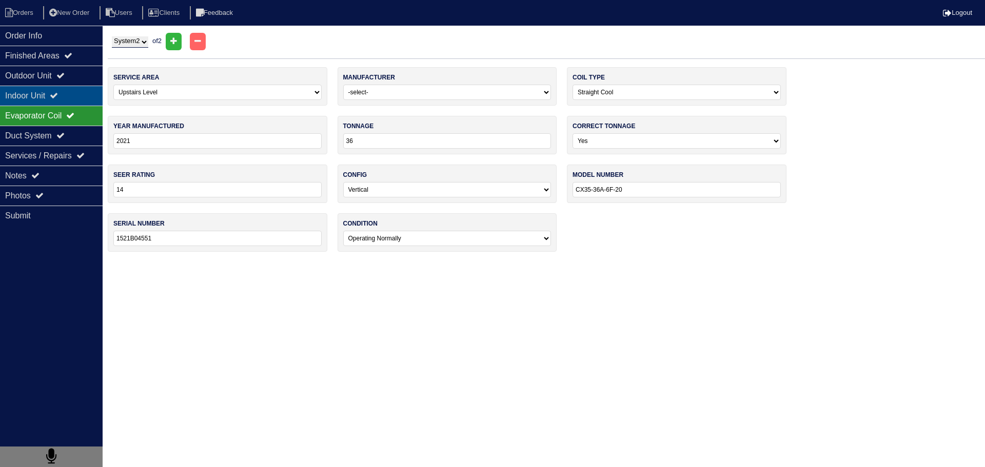
click at [77, 92] on div "Indoor Unit" at bounding box center [51, 96] width 103 height 20
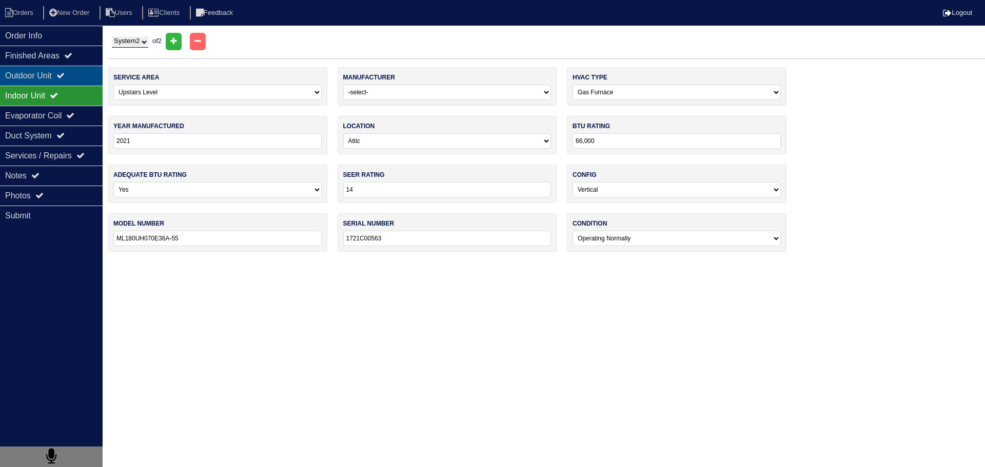
click at [65, 75] on icon at bounding box center [60, 75] width 8 height 8
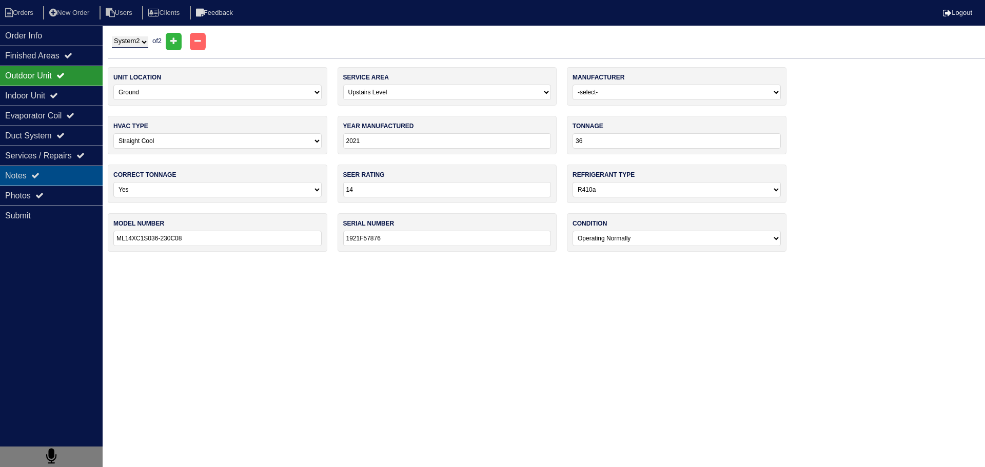
click at [70, 177] on div "Notes" at bounding box center [51, 176] width 103 height 20
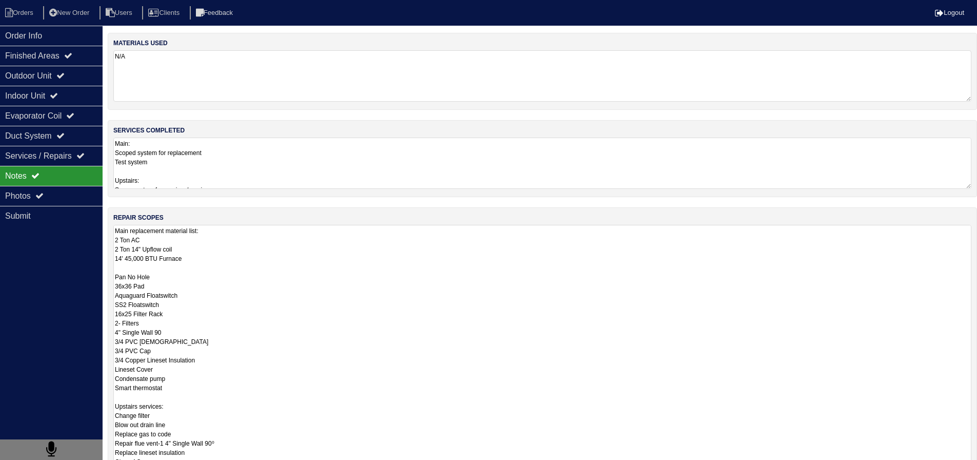
click at [163, 251] on textarea "Main replacement material list: 2 Ton AC 2 Ton 14" Upflow coil 14' 45,000 BTU F…" at bounding box center [542, 355] width 858 height 261
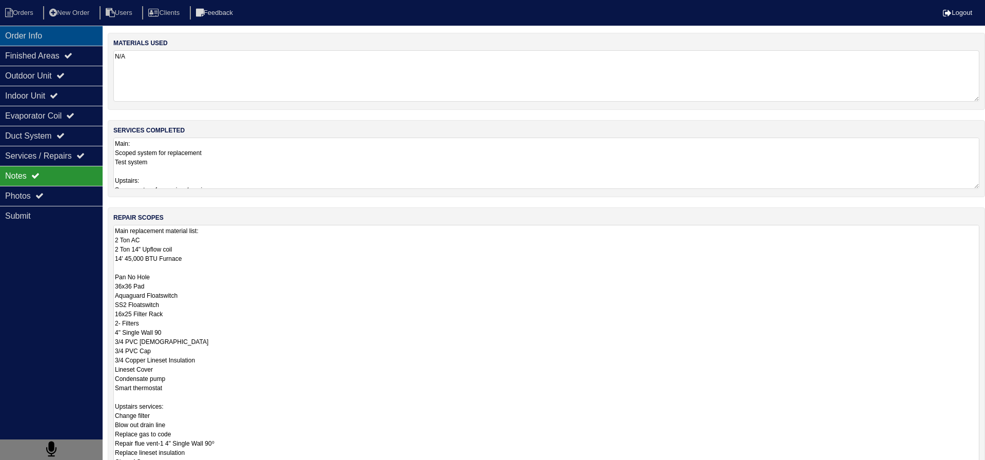
click at [40, 37] on div "Order Info" at bounding box center [51, 36] width 103 height 20
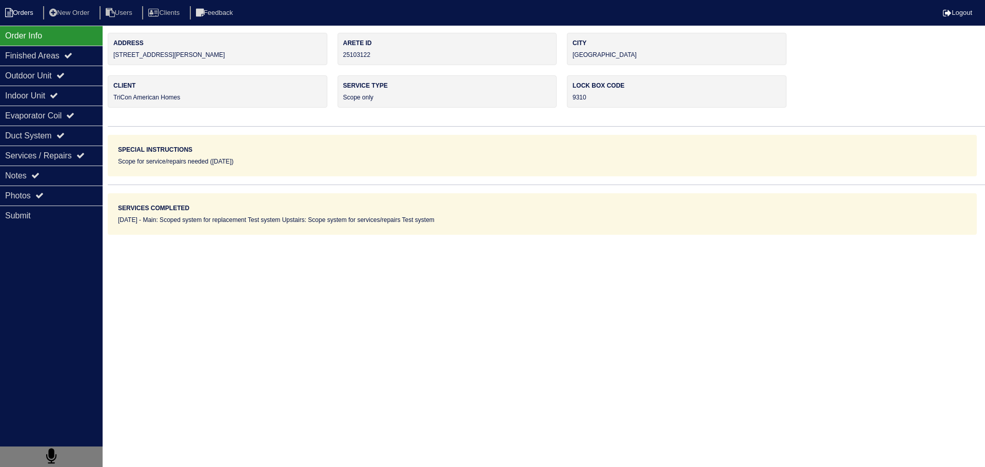
click at [29, 10] on li "Orders" at bounding box center [21, 13] width 42 height 14
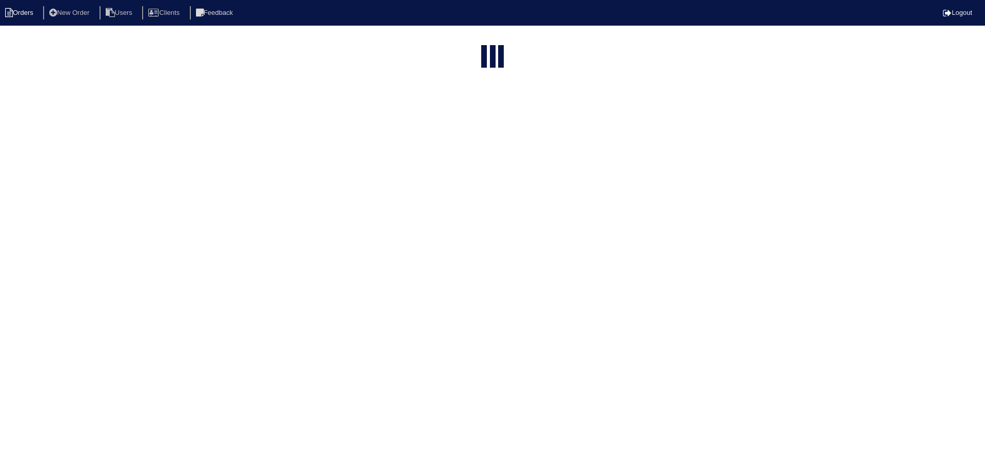
select select "15"
select select "need to schedule"
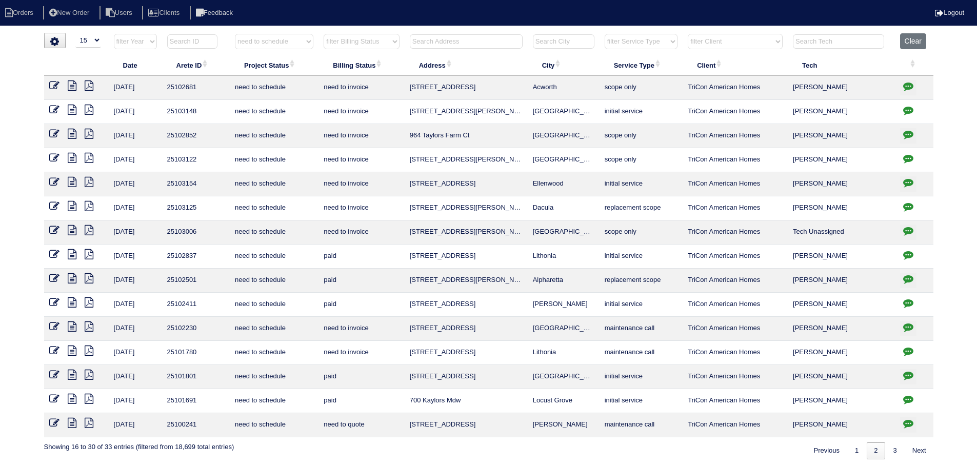
click at [903, 183] on icon "button" at bounding box center [908, 182] width 10 height 10
type textarea "8/28/25 - Replacement approved - Sent to Dan, Payton, Reeca - KE 8/29/25 - Equi…"
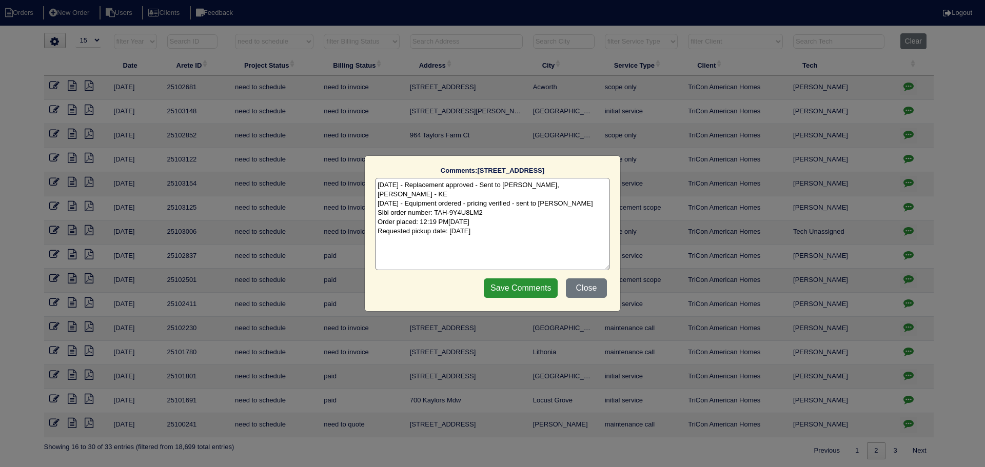
click at [903, 183] on div "Comments: 135 Victoria Dr The comments on file have changed since you started e…" at bounding box center [492, 233] width 985 height 467
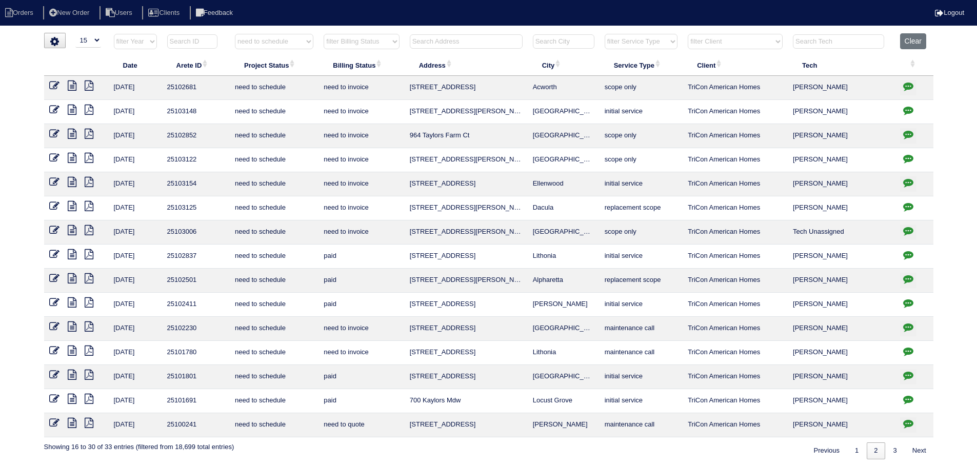
click at [72, 181] on icon at bounding box center [72, 182] width 9 height 10
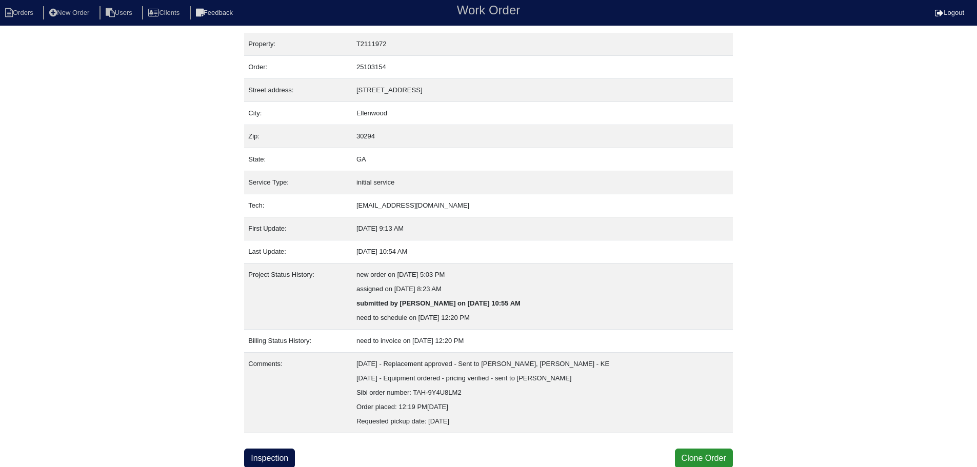
click at [285, 443] on div "Property: T2111972 Order: 25103154 Street address: [STREET_ADDRESS] City: [GEOG…" at bounding box center [488, 250] width 489 height 435
click at [284, 460] on link "Inspection" at bounding box center [269, 458] width 51 height 19
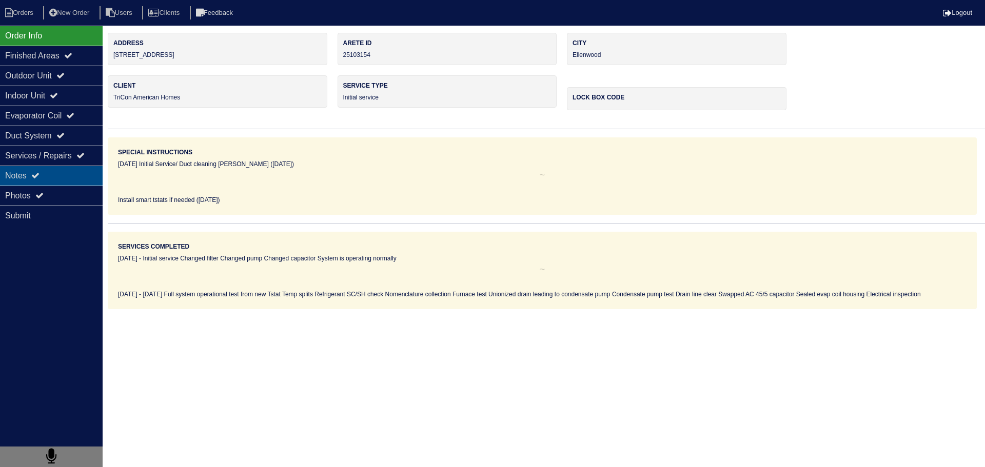
click at [79, 177] on div "Notes" at bounding box center [51, 176] width 103 height 20
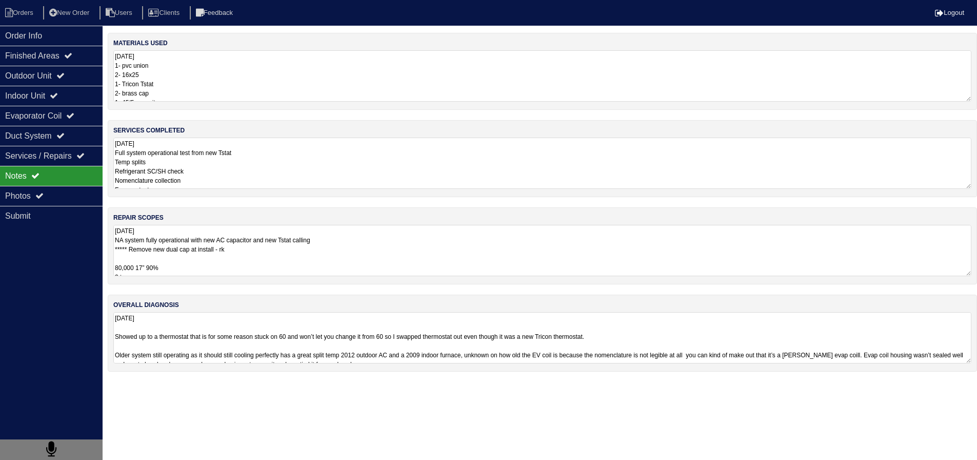
click at [166, 248] on textarea "[DATE] NA system fully operational with new AC capacitor and new Tstat calling …" at bounding box center [542, 250] width 858 height 51
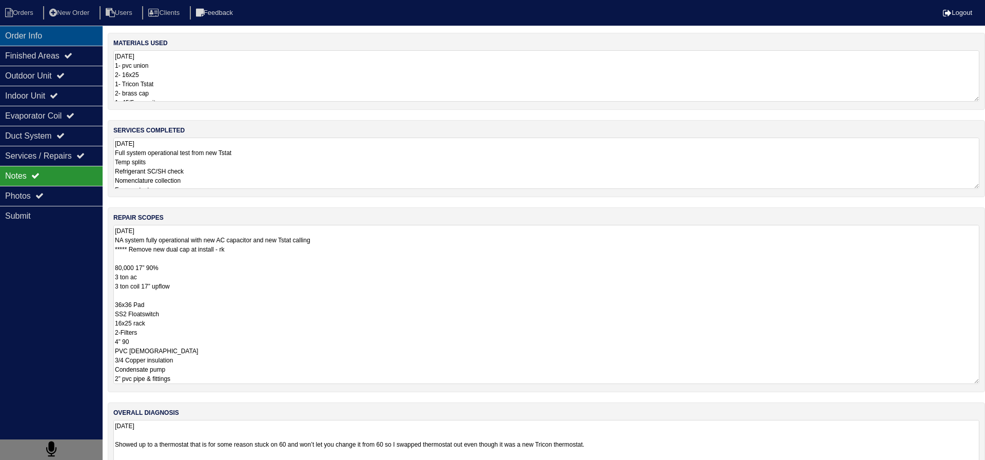
click at [41, 42] on div "Order Info" at bounding box center [51, 36] width 103 height 20
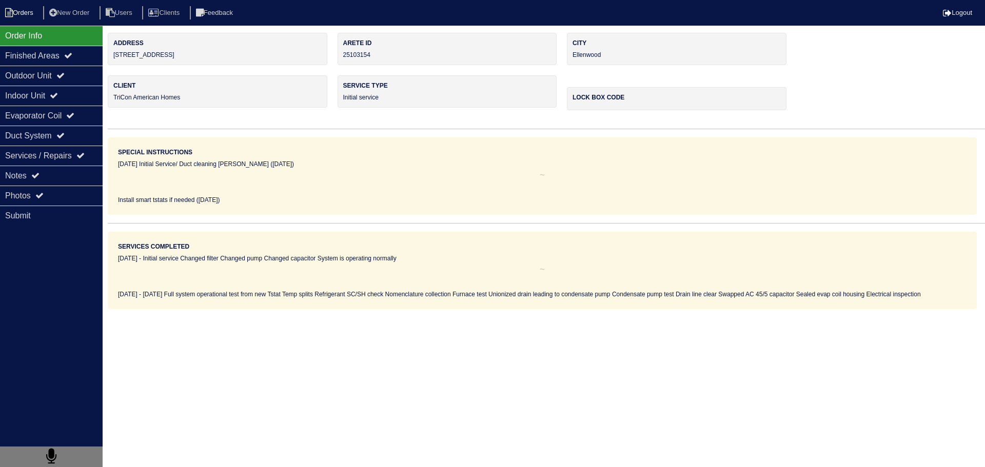
click at [21, 17] on li "Orders" at bounding box center [21, 13] width 42 height 14
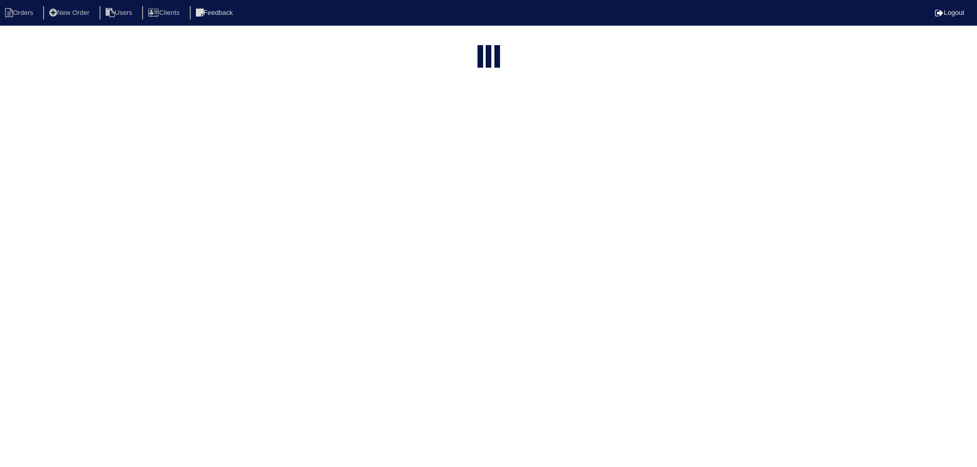
select select "15"
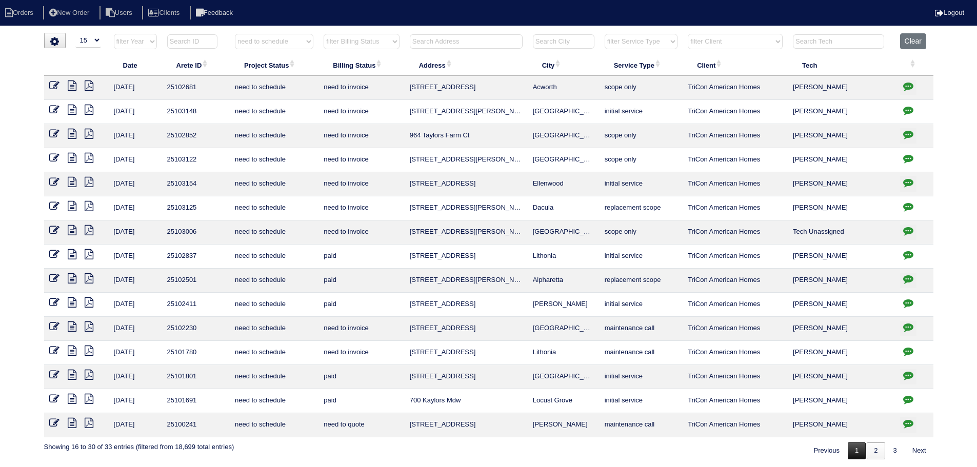
click at [855, 453] on link "1" at bounding box center [857, 451] width 18 height 17
select select "need to schedule"
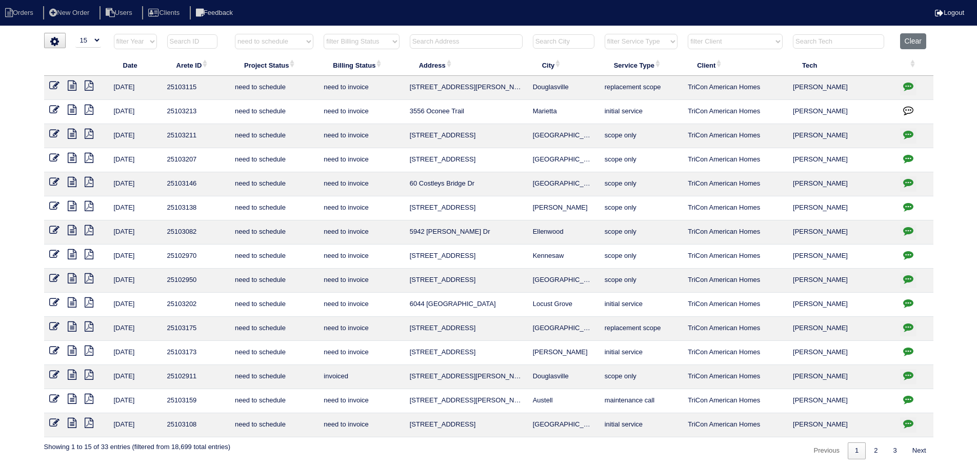
click at [903, 181] on icon "button" at bounding box center [908, 182] width 10 height 10
type textarea "[DATE] - Service x 3 approved - Sent to [PERSON_NAME], [PERSON_NAME] - KE"
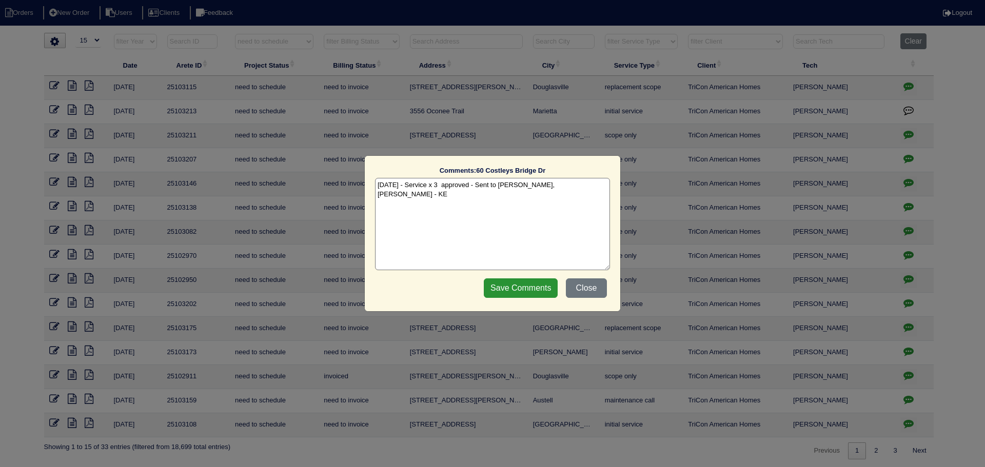
click at [903, 181] on div "Comments: 60 Costleys Bridge Dr The comments on file have changed since you sta…" at bounding box center [492, 233] width 985 height 467
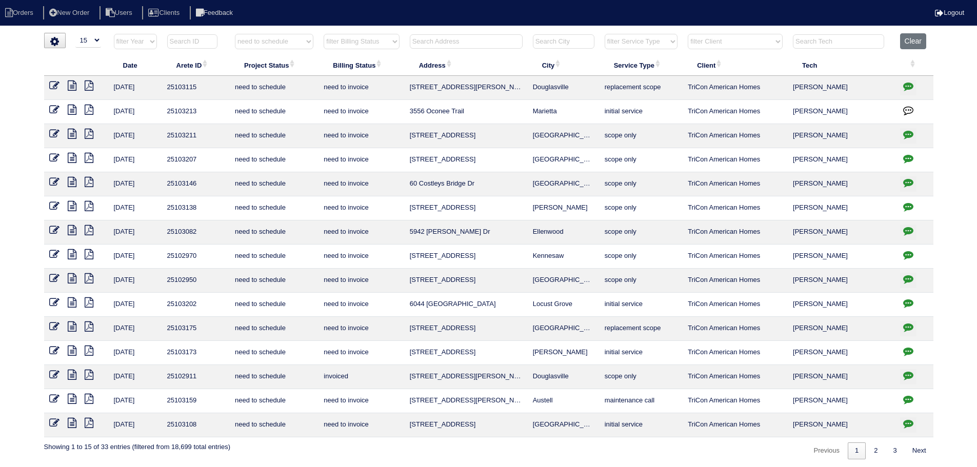
click at [903, 354] on icon "button" at bounding box center [908, 351] width 10 height 10
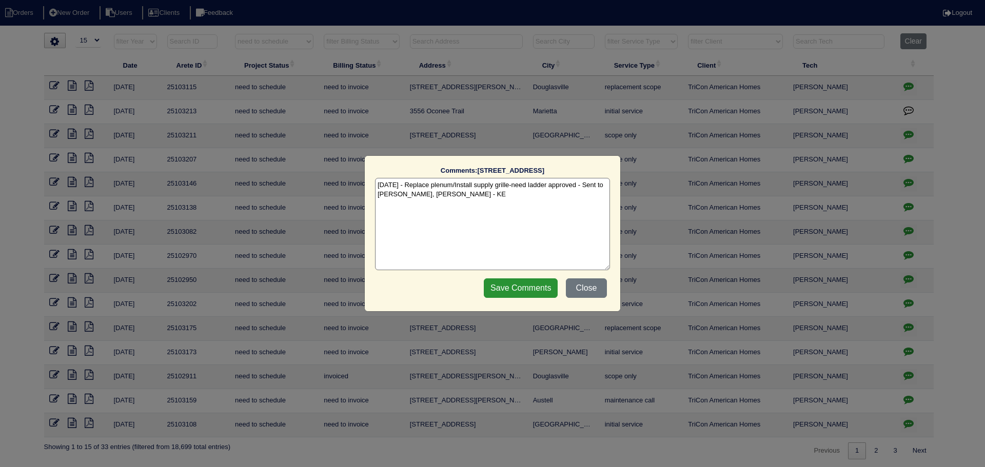
click at [903, 354] on div "Comments: [STREET_ADDRESS] The comments on file have changed since you started …" at bounding box center [492, 233] width 985 height 467
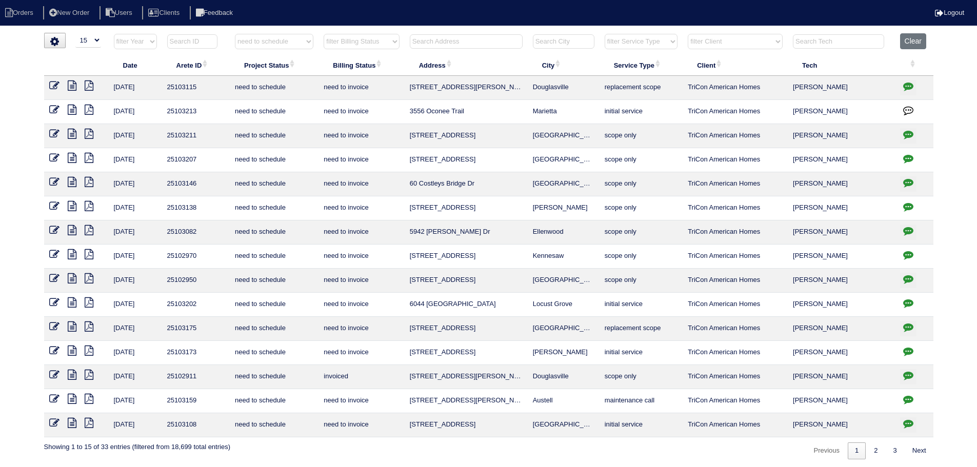
click at [912, 183] on icon "button" at bounding box center [908, 182] width 10 height 10
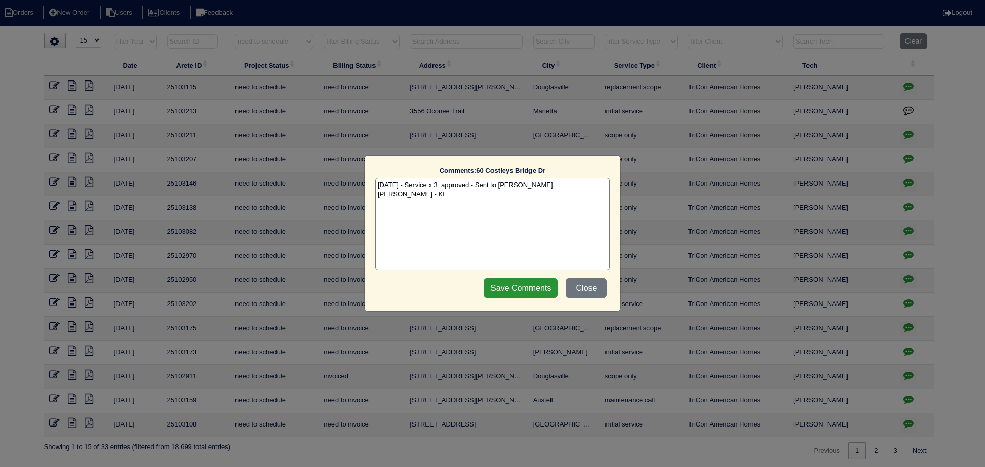
click at [912, 183] on div "Comments: 60 Costleys Bridge Dr The comments on file have changed since you sta…" at bounding box center [492, 233] width 985 height 467
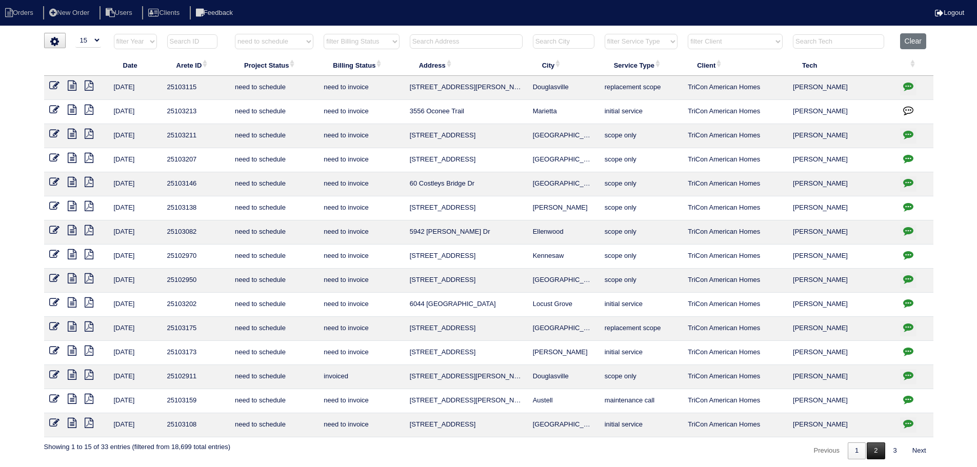
click at [876, 457] on link "2" at bounding box center [876, 451] width 18 height 17
select select "need to schedule"
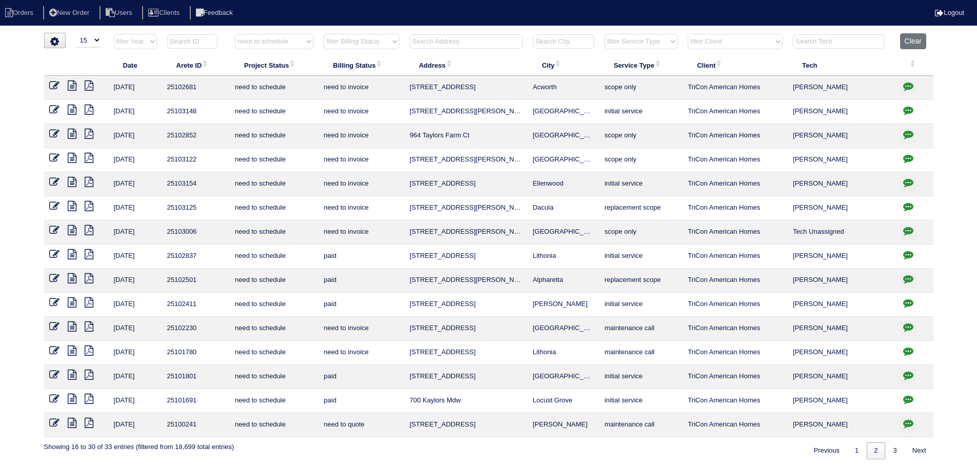
click at [910, 182] on icon "button" at bounding box center [908, 182] width 10 height 10
type textarea "[DATE] - Replacement approved - Sent to [PERSON_NAME], [PERSON_NAME] - KE [DATE…"
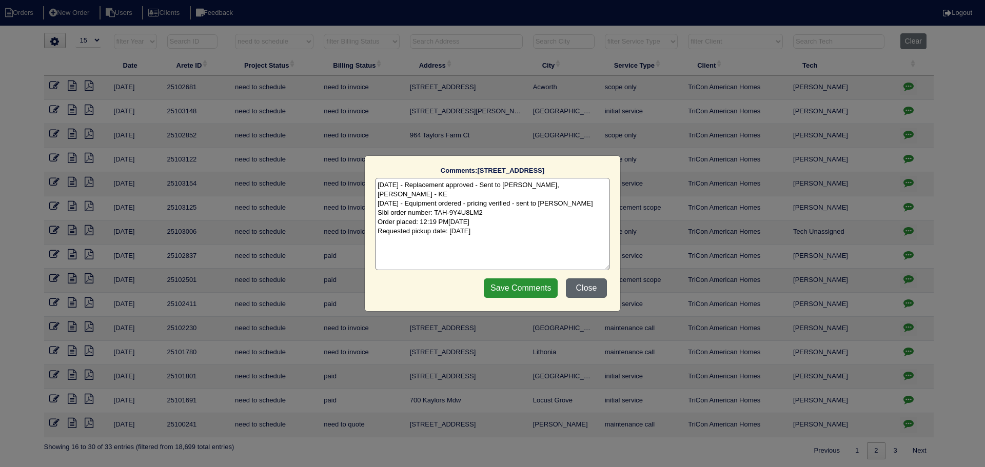
click at [593, 287] on button "Close" at bounding box center [586, 287] width 41 height 19
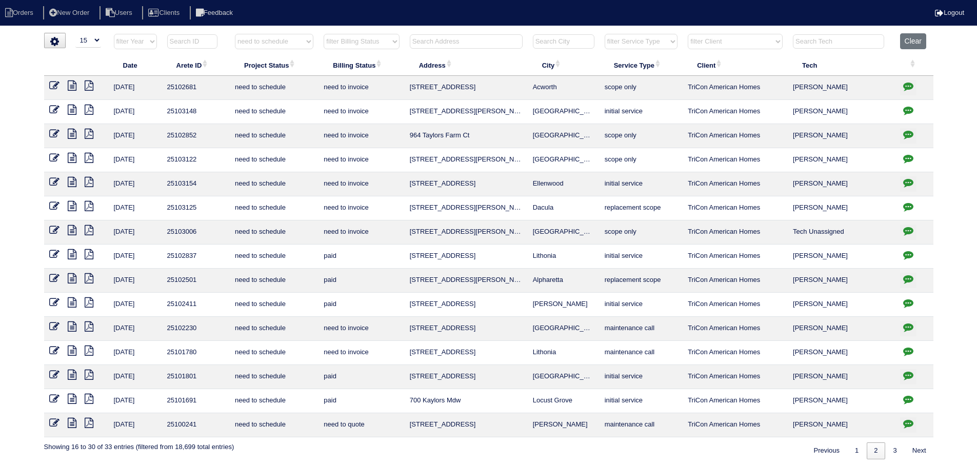
click at [70, 182] on icon at bounding box center [72, 182] width 9 height 10
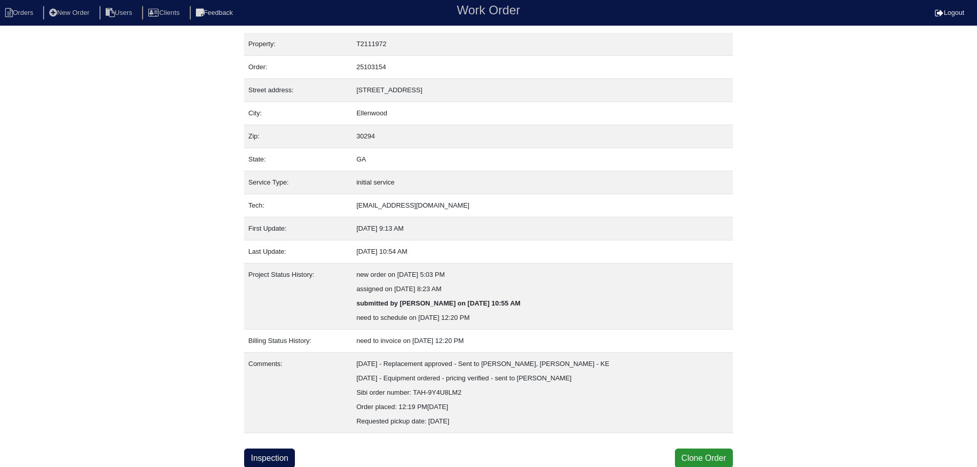
click at [272, 447] on div "Property: T2111972 Order: 25103154 Street address: [STREET_ADDRESS] City: [GEOG…" at bounding box center [488, 250] width 489 height 435
click at [278, 457] on link "Inspection" at bounding box center [269, 458] width 51 height 19
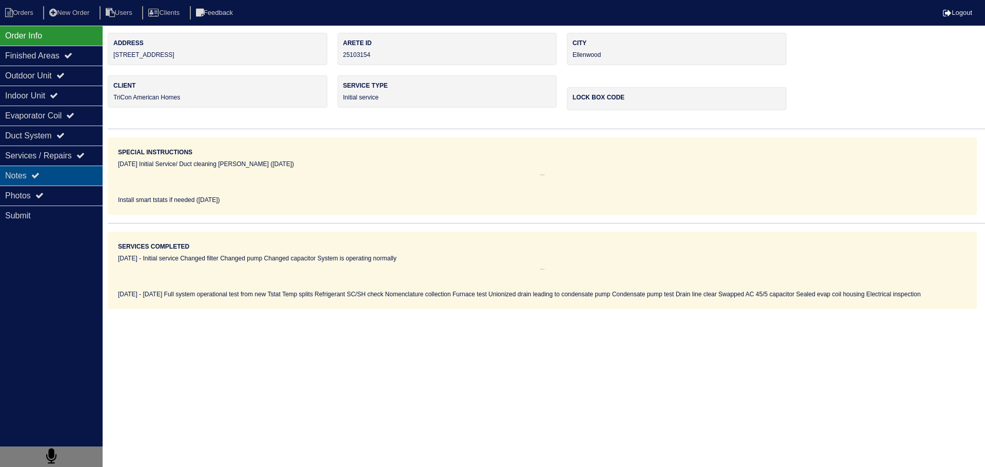
click at [83, 182] on div "Notes" at bounding box center [51, 176] width 103 height 20
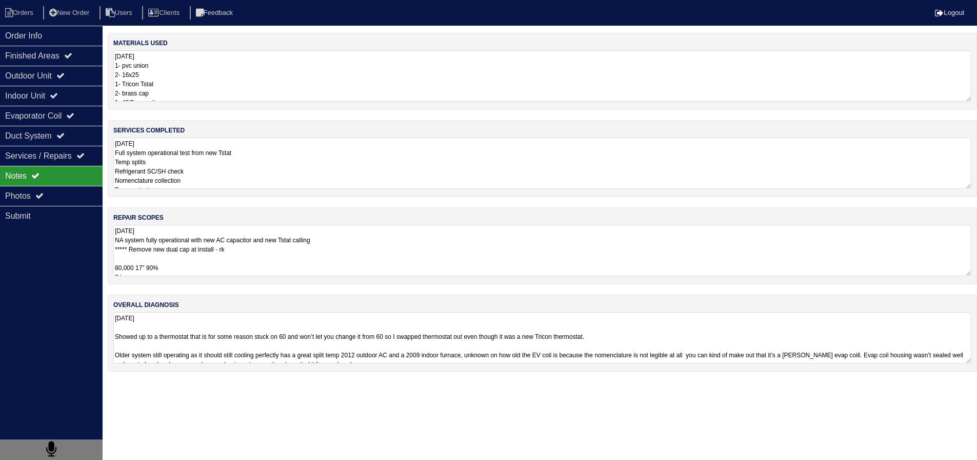
click at [183, 242] on textarea "8.27.25 NA system fully operational with new AC capacitor and new Tstat calling…" at bounding box center [542, 250] width 858 height 51
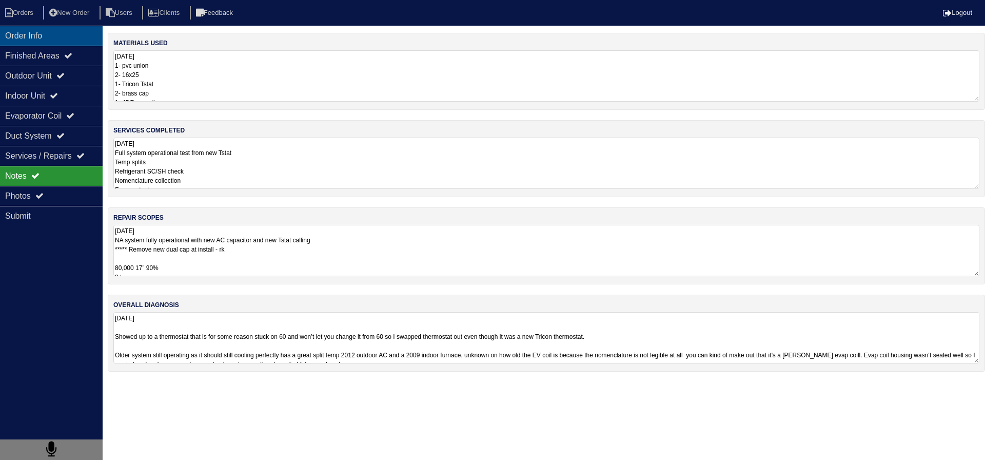
click at [60, 43] on div "Order Info" at bounding box center [51, 36] width 103 height 20
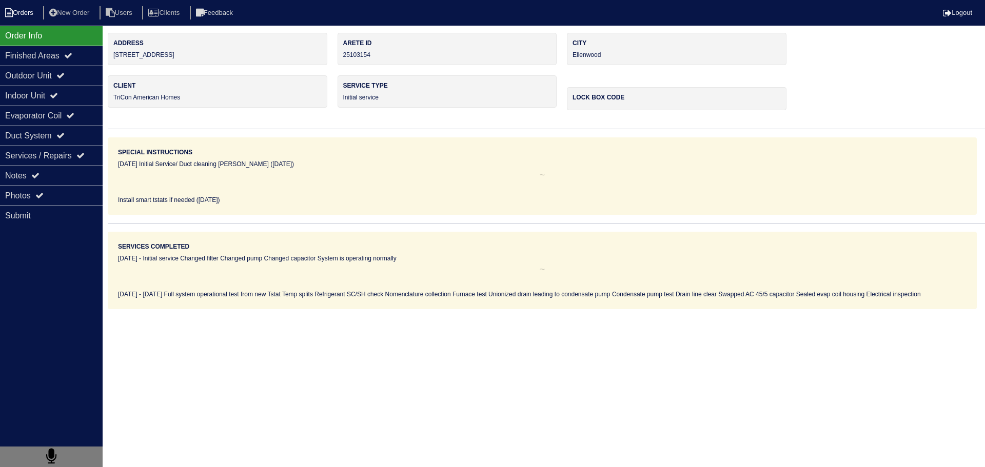
click at [29, 17] on li "Orders" at bounding box center [21, 13] width 42 height 14
select select "15"
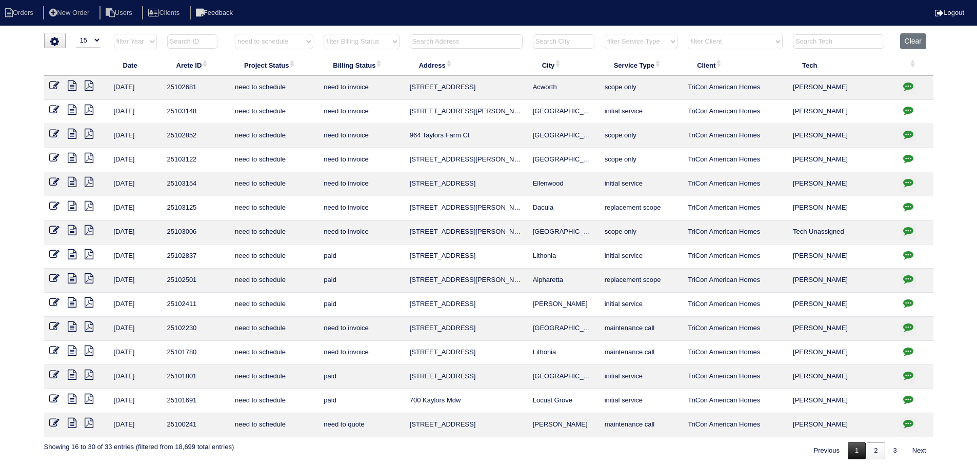
click at [857, 448] on link "1" at bounding box center [857, 451] width 18 height 17
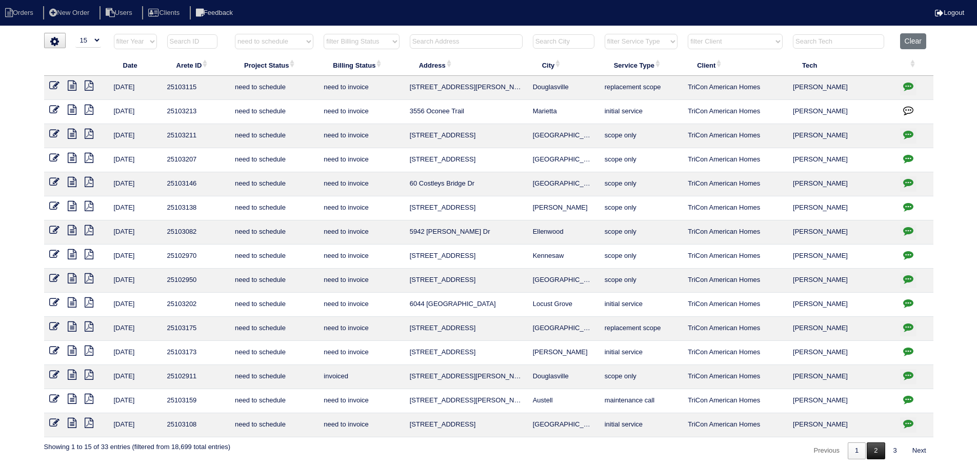
click at [867, 449] on link "2" at bounding box center [876, 451] width 18 height 17
select select "need to schedule"
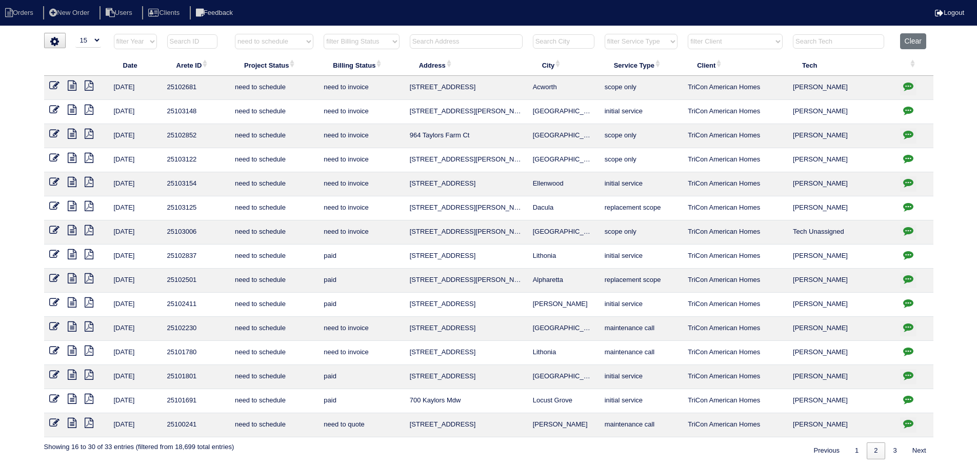
click at [914, 183] on button "button" at bounding box center [908, 183] width 16 height 15
type textarea "8/28/25 - Replacement approved - Sent to Dan, Payton, Reeca - KE 8/29/25 - Equi…"
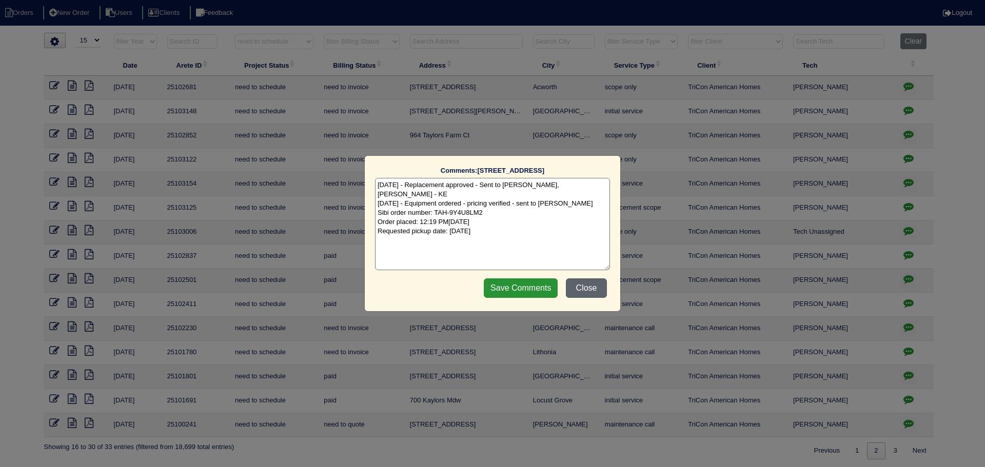
click at [589, 289] on button "Close" at bounding box center [586, 287] width 41 height 19
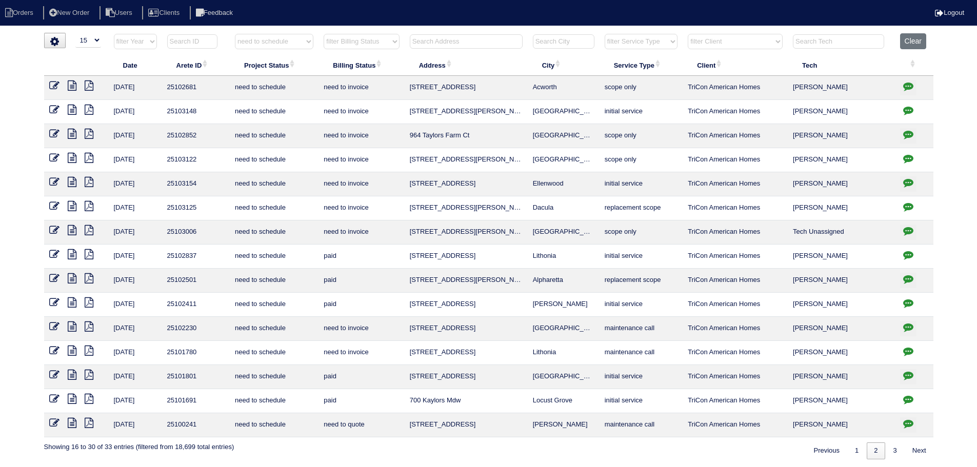
click at [452, 39] on input "text" at bounding box center [466, 41] width 113 height 14
type input "3675"
select select "need to schedule"
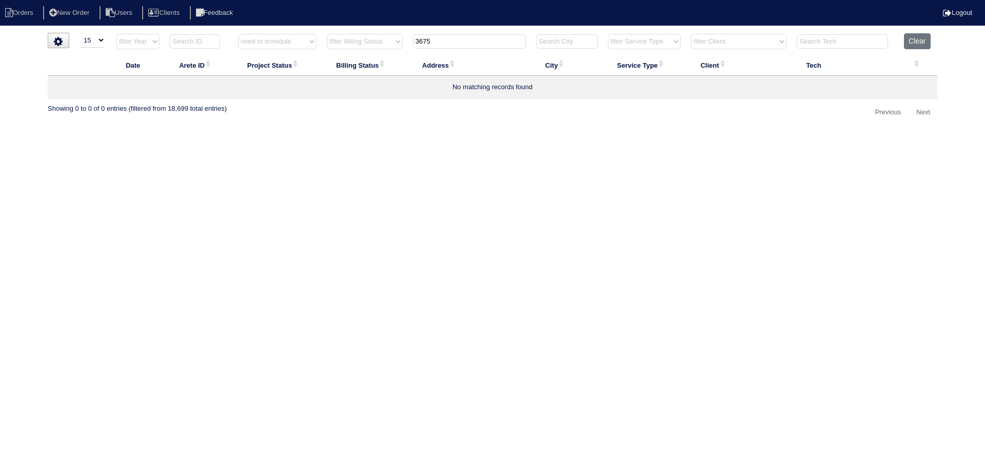
type input "3675"
click at [298, 39] on select "filter Project Status -- Any Project Status -- new order assigned in progress f…" at bounding box center [277, 41] width 79 height 15
select select
click at [238, 34] on select "filter Project Status -- Any Project Status -- new order assigned in progress f…" at bounding box center [277, 41] width 79 height 15
type input "3675"
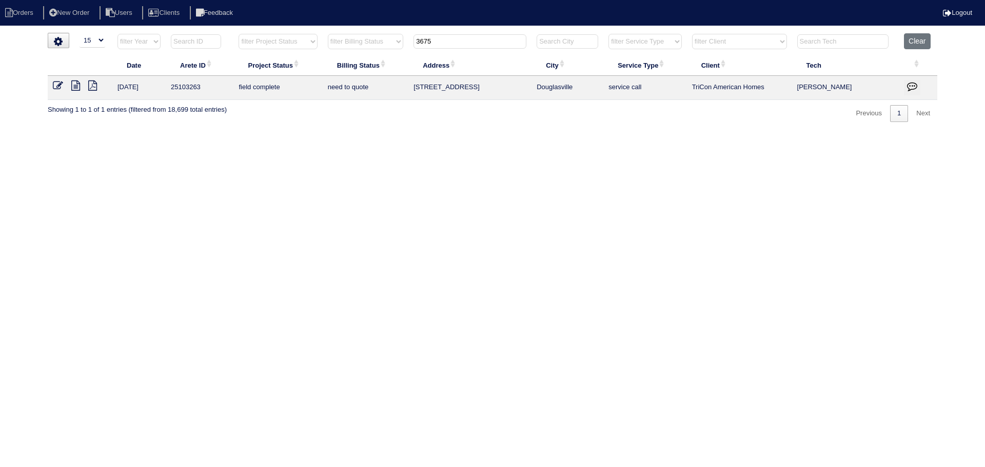
click at [76, 88] on icon at bounding box center [75, 86] width 9 height 10
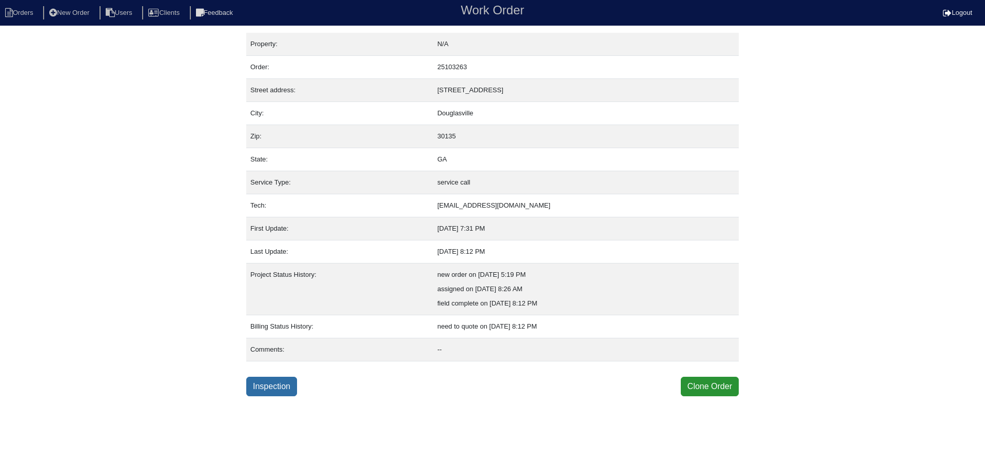
click at [287, 385] on link "Inspection" at bounding box center [271, 386] width 51 height 19
select select "0"
select select "Carrier"
select select "0"
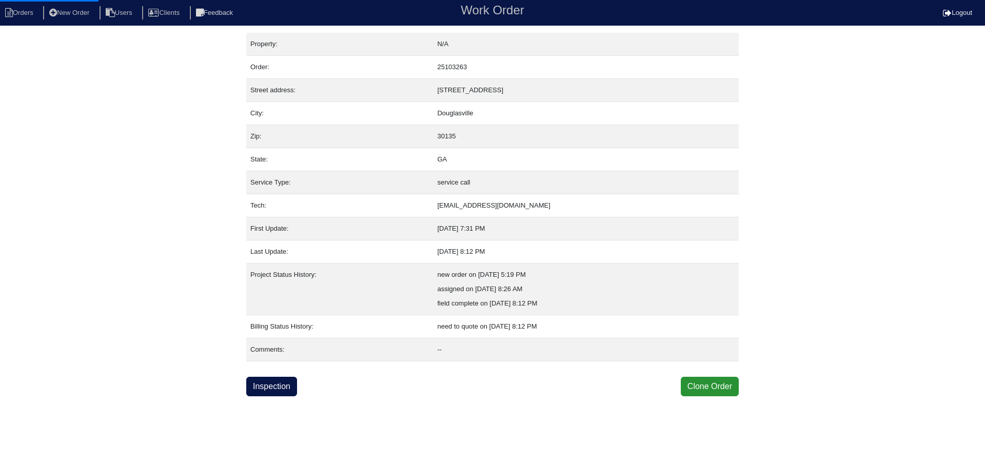
select select "0"
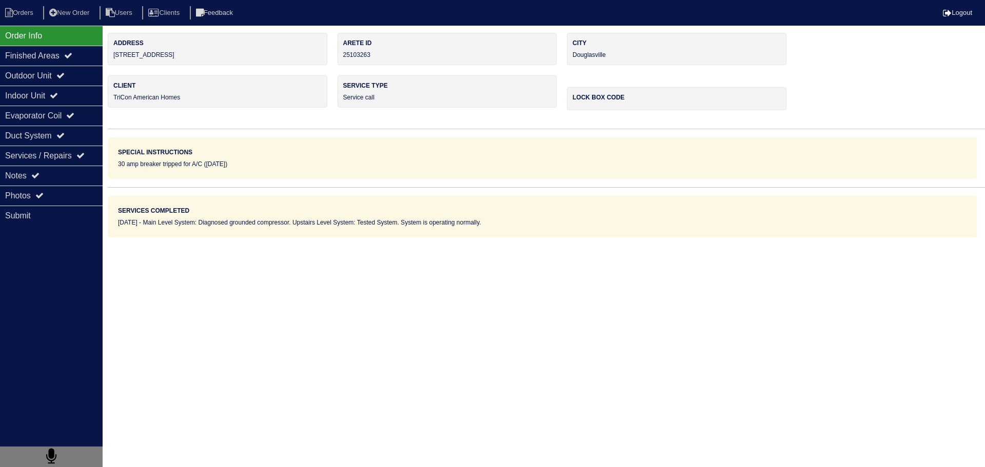
click at [99, 83] on div "Outdoor Unit" at bounding box center [51, 76] width 103 height 20
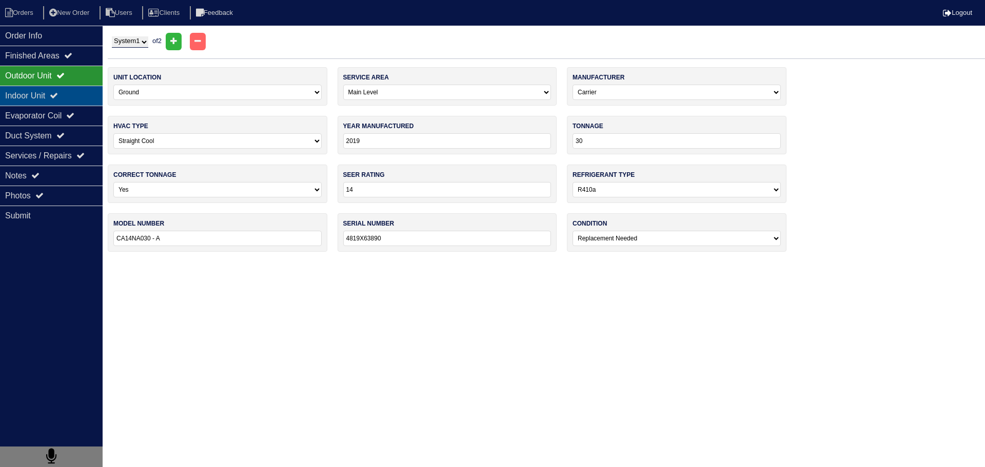
click at [82, 92] on div "Indoor Unit" at bounding box center [51, 96] width 103 height 20
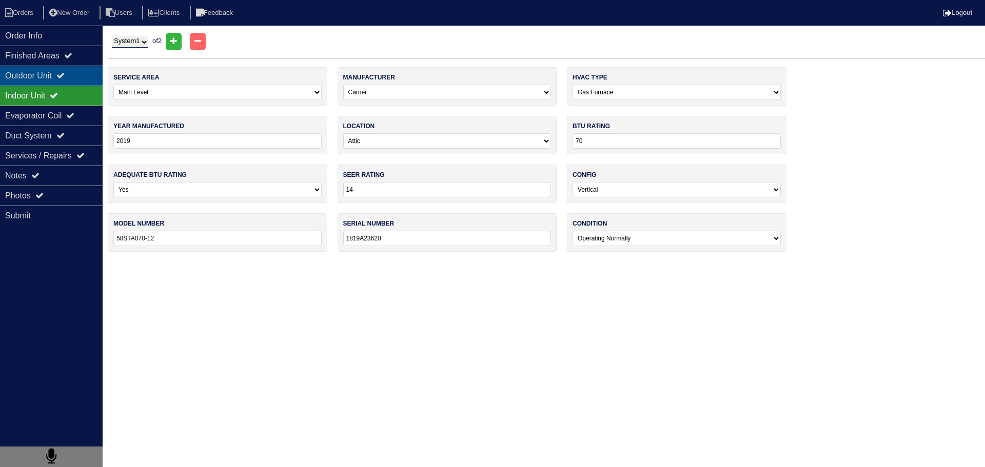
click at [77, 74] on div "Outdoor Unit" at bounding box center [51, 76] width 103 height 20
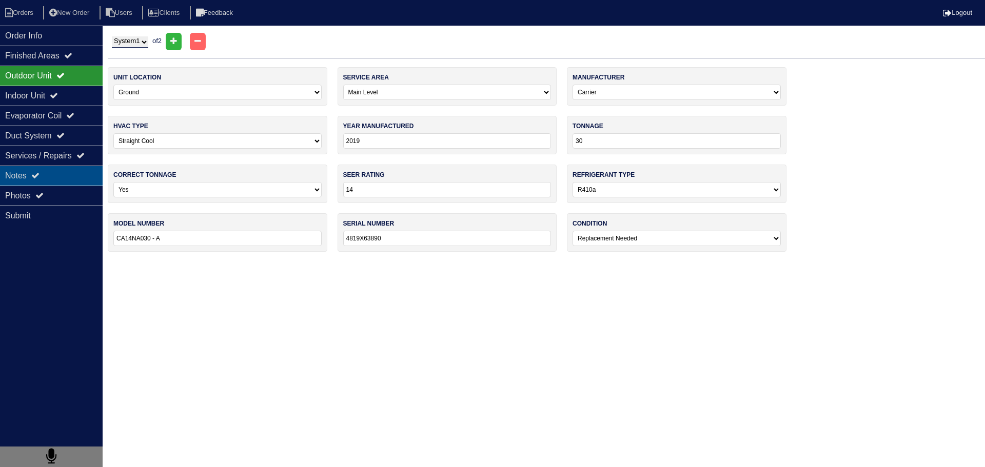
click at [84, 175] on div "Notes" at bounding box center [51, 176] width 103 height 20
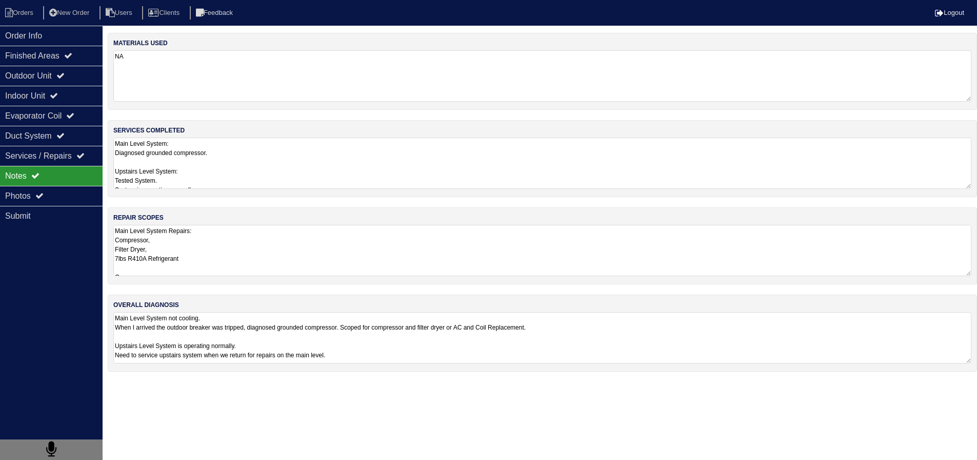
click at [249, 270] on textarea "Main Level System Repairs: Compressor, Filter Dryer, 7lbs R410A Refrigerant Or …" at bounding box center [542, 250] width 858 height 51
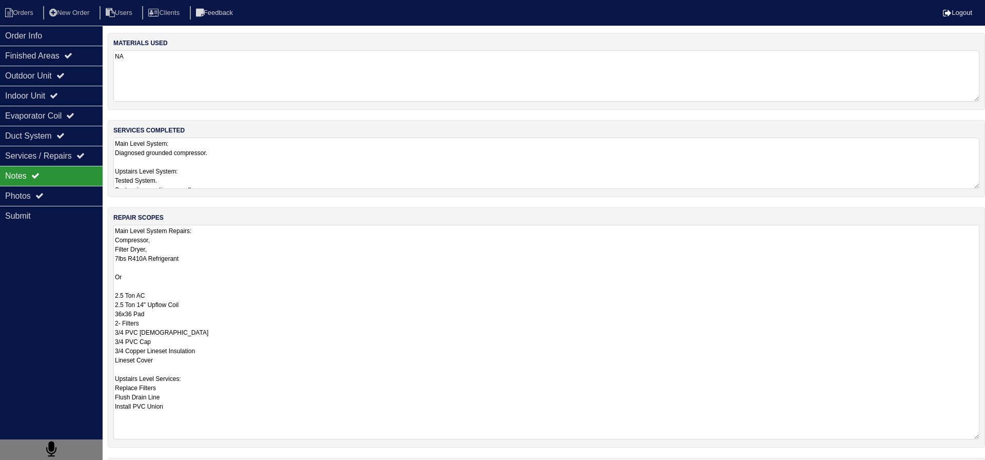
click at [197, 178] on textarea "Main Level System: Diagnosed grounded compressor. Upstairs Level System: Tested…" at bounding box center [546, 162] width 866 height 51
